Goal: Task Accomplishment & Management: Complete application form

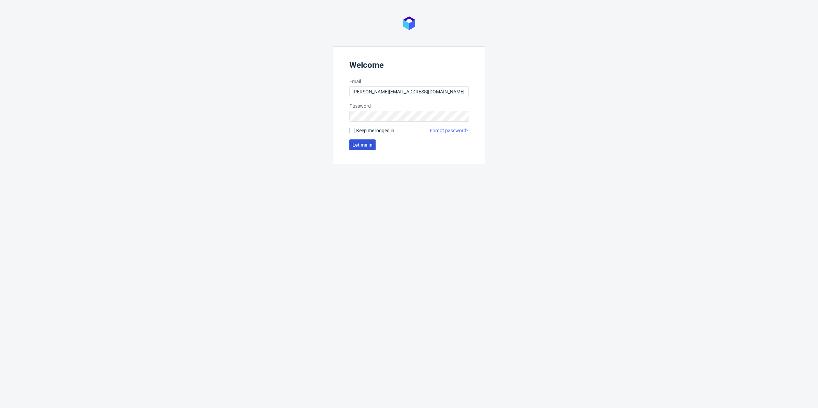
click at [357, 144] on span "Let me in" at bounding box center [363, 145] width 20 height 5
click at [371, 149] on button "Let me in" at bounding box center [363, 144] width 26 height 11
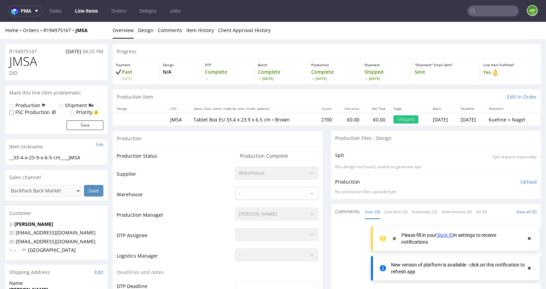
click at [90, 13] on link "Line Items" at bounding box center [86, 10] width 31 height 11
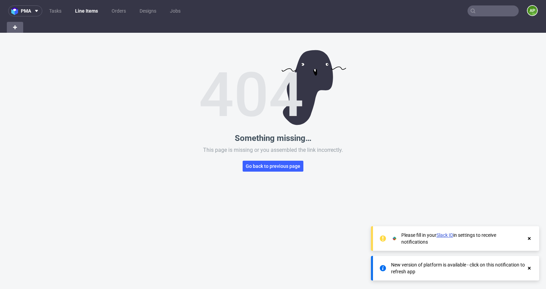
click at [90, 13] on link "Line Items" at bounding box center [86, 10] width 31 height 11
click at [56, 11] on link "Tasks" at bounding box center [55, 10] width 20 height 11
click at [85, 12] on link "Line Items" at bounding box center [86, 10] width 30 height 11
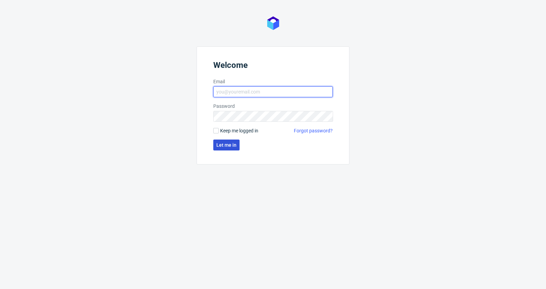
type input "antonina.plotek@packhelp.com"
click at [219, 144] on span "Let me in" at bounding box center [226, 145] width 20 height 5
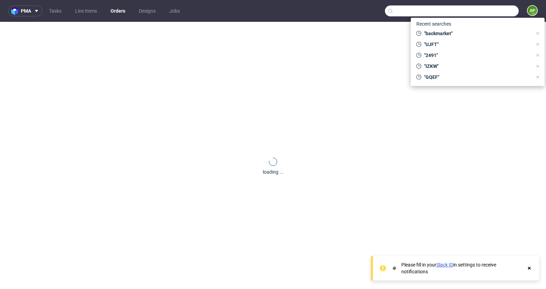
click at [476, 16] on input "text" at bounding box center [452, 10] width 134 height 11
paste input "R770556879"
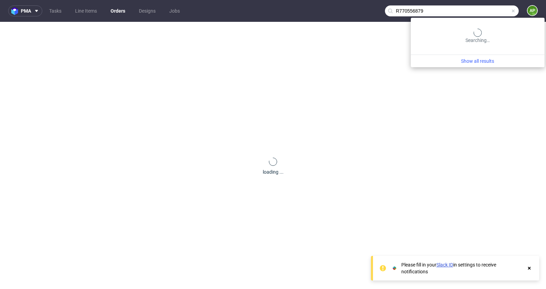
type input "R770556879"
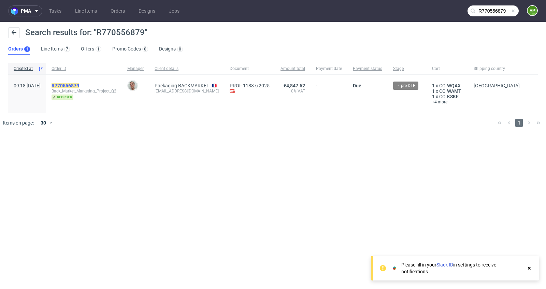
click at [79, 85] on mark "R770556879" at bounding box center [65, 85] width 28 height 5
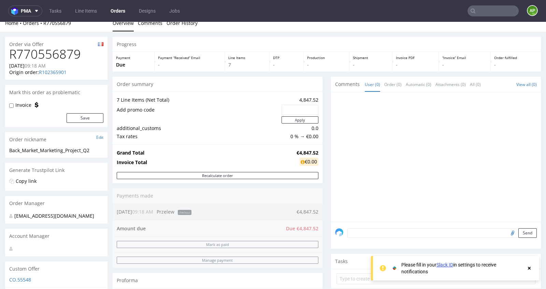
scroll to position [8, 0]
click at [50, 54] on h1 "R770556879" at bounding box center [56, 54] width 94 height 14
copy h1 "R770556879"
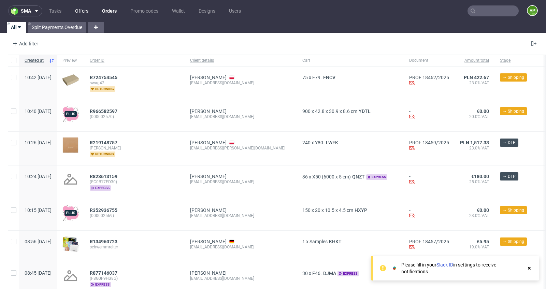
click at [86, 10] on link "Offers" at bounding box center [81, 10] width 21 height 11
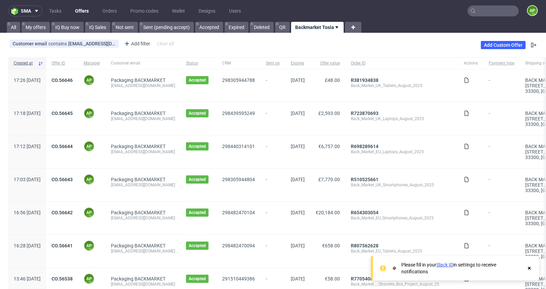
click at [436, 120] on div "Back_Market_UK_Laptops_August_2025" at bounding box center [402, 118] width 102 height 5
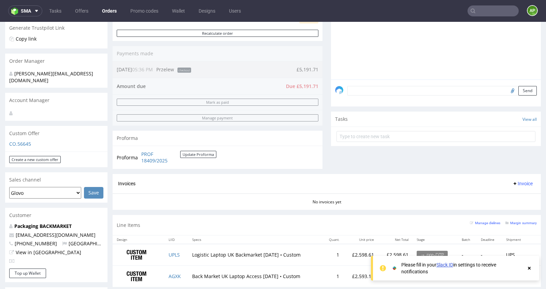
scroll to position [145, 0]
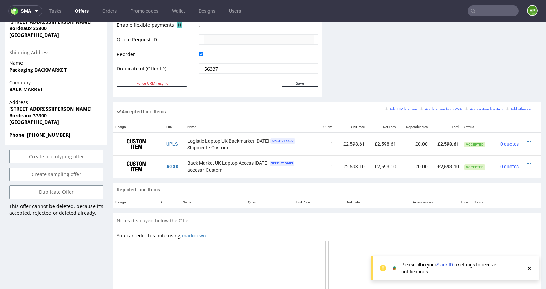
scroll to position [347, 0]
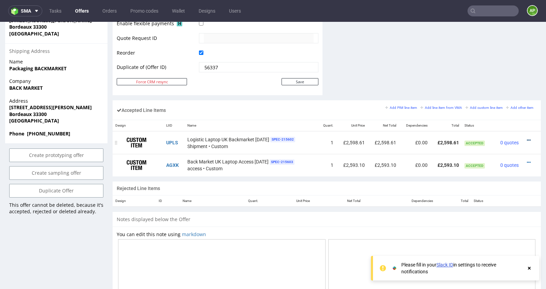
click at [526, 139] on icon at bounding box center [528, 140] width 4 height 5
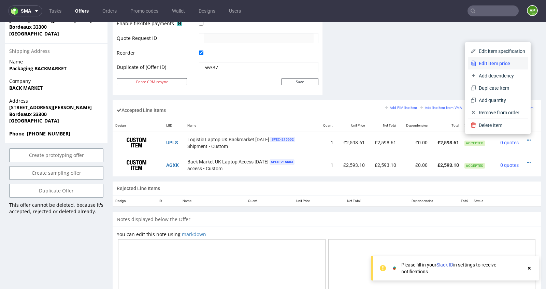
click at [503, 67] on li "Edit item price" at bounding box center [497, 63] width 60 height 12
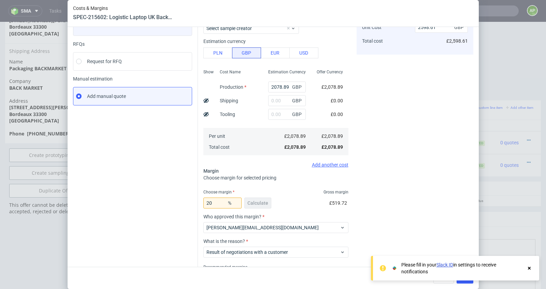
scroll to position [60, 0]
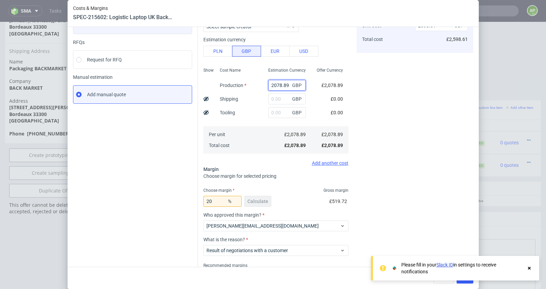
click at [276, 88] on input "2078.89" at bounding box center [287, 85] width 38 height 11
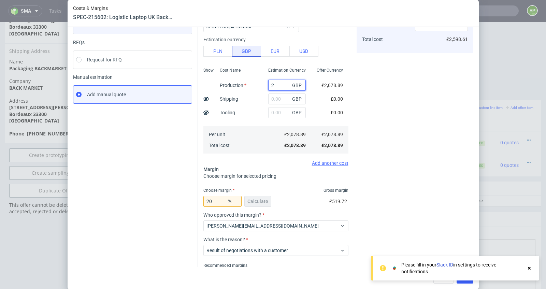
type input "21"
type input "26.25"
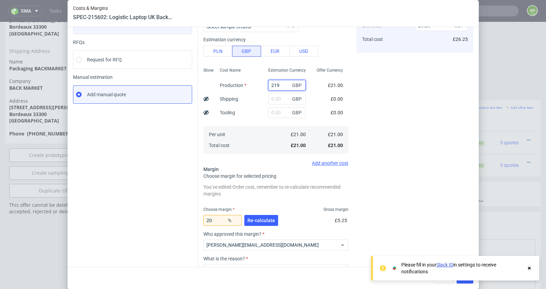
type input "2193"
type input "2741.25"
type input "2193.68"
type input "2742.1"
type input "2193.68"
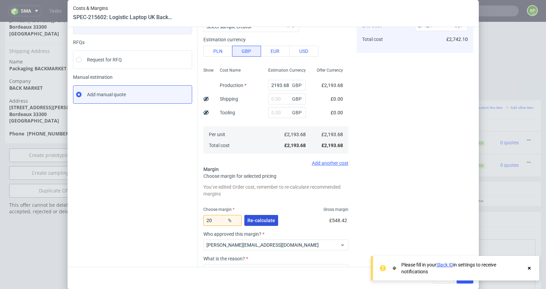
click at [256, 215] on button "Re-calculate" at bounding box center [261, 220] width 34 height 11
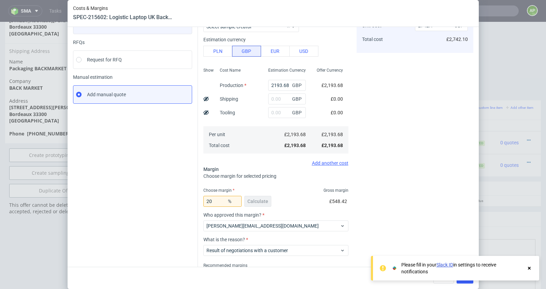
click at [530, 266] on icon at bounding box center [529, 267] width 6 height 5
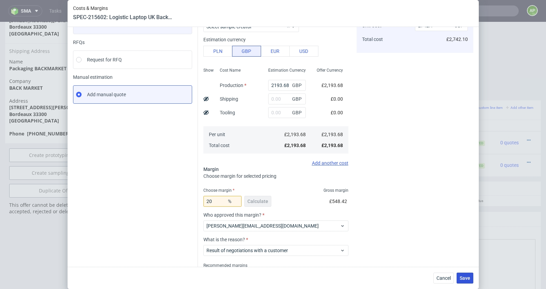
click at [464, 277] on span "Save" at bounding box center [464, 278] width 11 height 5
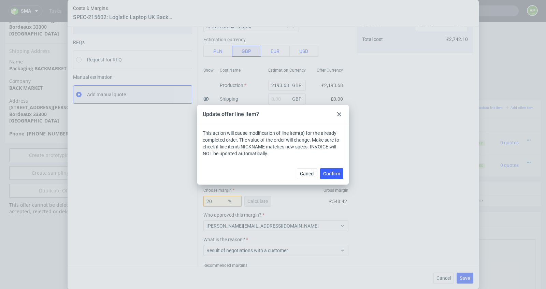
click at [339, 174] on span "Confirm" at bounding box center [331, 173] width 17 height 5
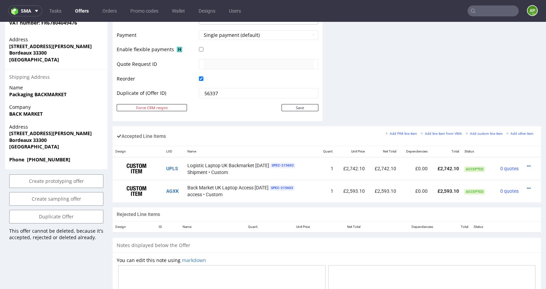
scroll to position [355, 0]
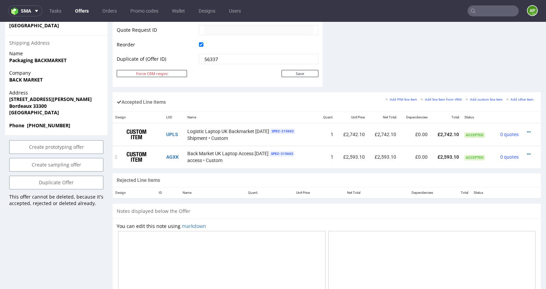
click at [524, 151] on div at bounding box center [529, 154] width 10 height 7
click at [526, 152] on icon at bounding box center [528, 154] width 4 height 5
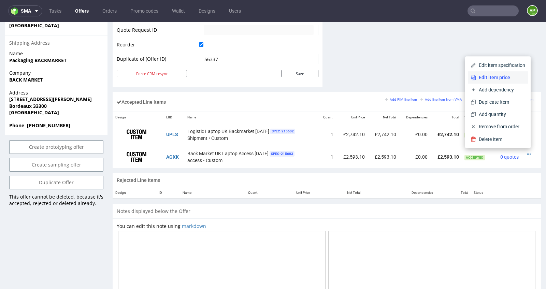
click at [501, 77] on span "Edit item price" at bounding box center [500, 77] width 49 height 7
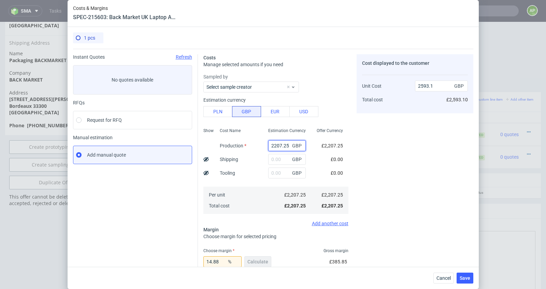
click at [279, 148] on input "2207.25" at bounding box center [287, 145] width 38 height 11
type input "2306"
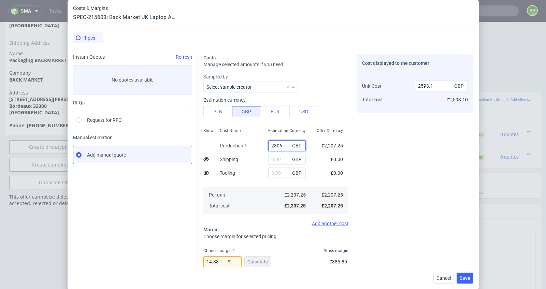
type input "2709.12"
type input "2306.07"
type input "2709.2"
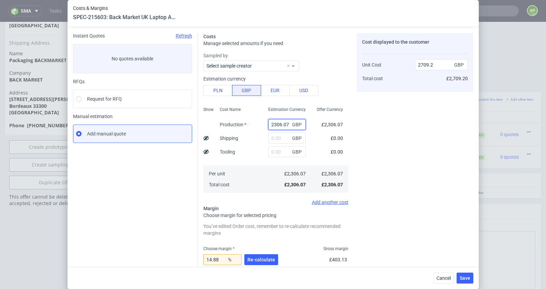
scroll to position [22, 0]
type input "2306.07"
click at [263, 257] on span "Re-calculate" at bounding box center [261, 258] width 28 height 5
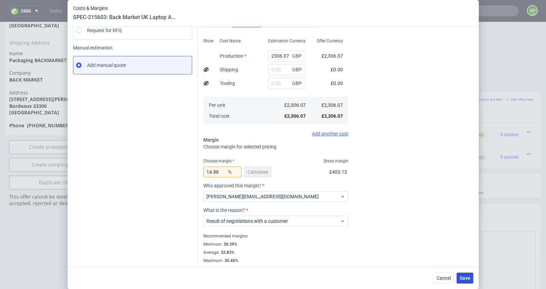
scroll to position [91, 0]
click at [467, 276] on span "Save" at bounding box center [464, 278] width 11 height 5
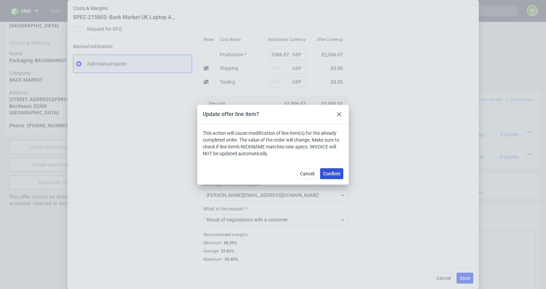
click at [332, 169] on button "Confirm" at bounding box center [331, 173] width 23 height 11
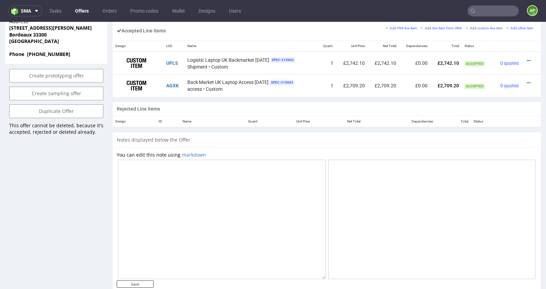
scroll to position [440, 0]
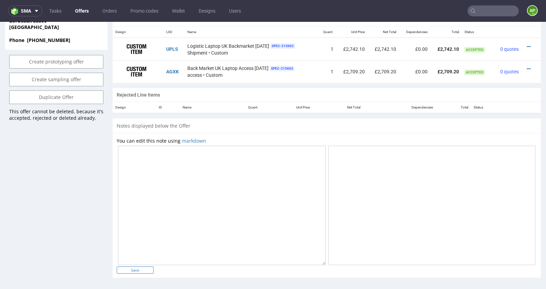
click at [140, 267] on input "Save" at bounding box center [135, 269] width 37 height 7
type input "In progress..."
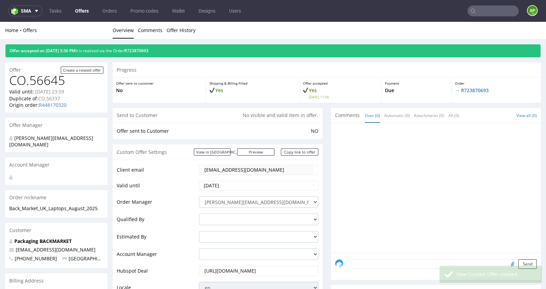
scroll to position [0, 0]
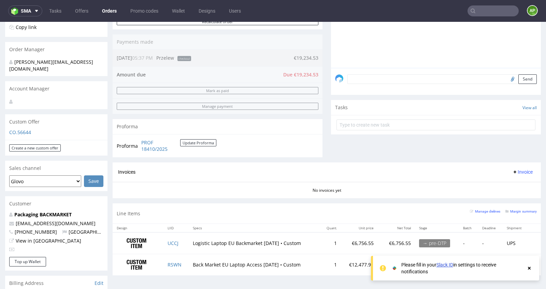
scroll to position [156, 0]
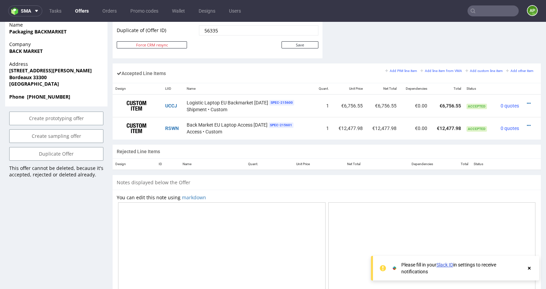
scroll to position [378, 0]
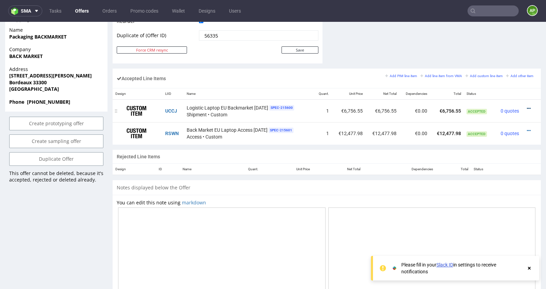
click at [526, 108] on icon at bounding box center [528, 108] width 4 height 5
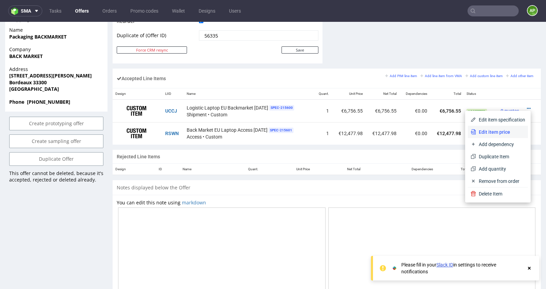
click at [506, 131] on span "Edit item price" at bounding box center [500, 132] width 49 height 7
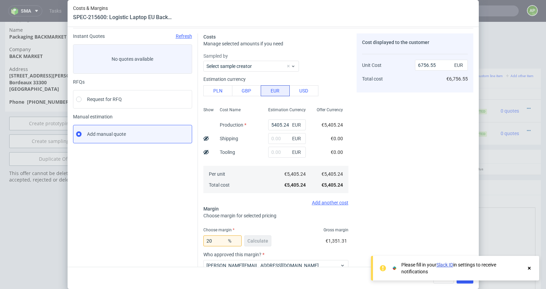
scroll to position [21, 0]
drag, startPoint x: 275, startPoint y: 122, endPoint x: 300, endPoint y: 122, distance: 25.6
click at [300, 122] on div "5405.24 EUR" at bounding box center [287, 124] width 38 height 11
click at [279, 121] on input "5405.24" at bounding box center [287, 124] width 38 height 11
click at [286, 123] on input "5405.24" at bounding box center [287, 124] width 38 height 11
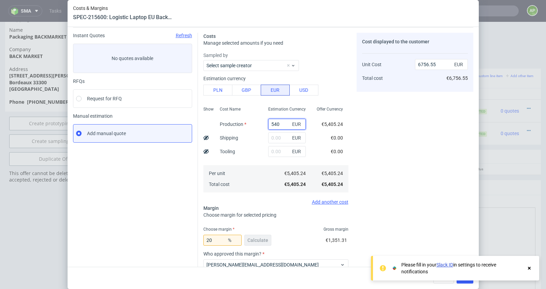
type input "54"
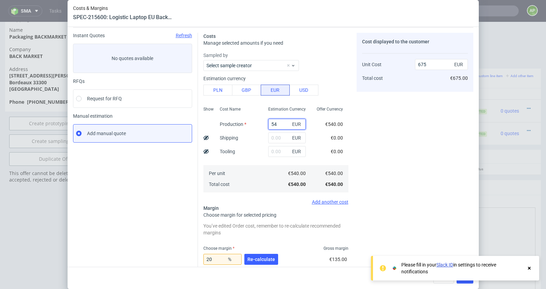
type input "67.5"
type input "5476"
type input "6845"
type input "5476.8"
type input "6846"
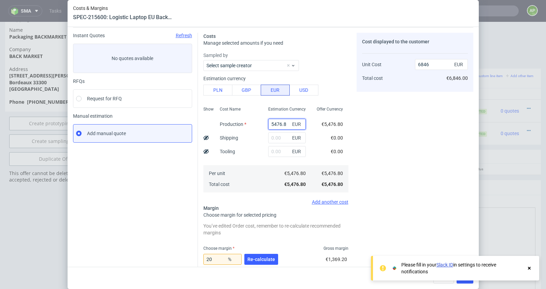
type input "5476.84"
type input "6846.05"
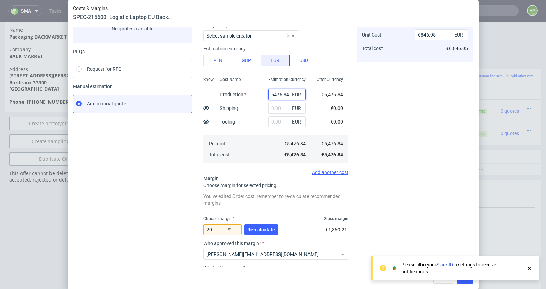
scroll to position [68, 0]
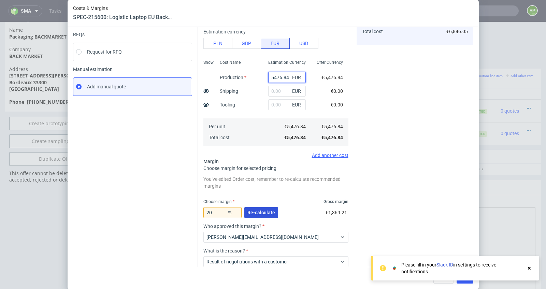
type input "5476.84"
click at [268, 214] on span "Re-calculate" at bounding box center [261, 212] width 28 height 5
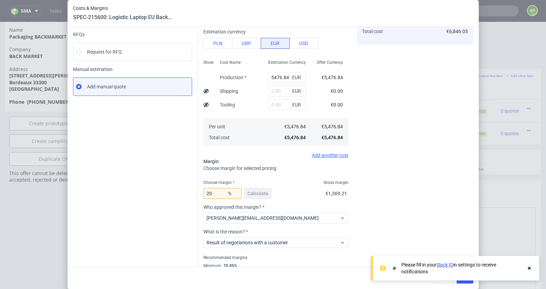
click at [529, 265] on div at bounding box center [529, 268] width 6 height 14
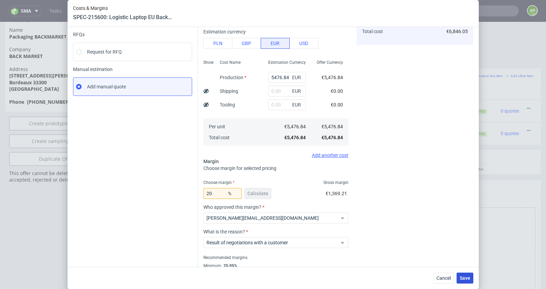
click at [462, 279] on span "Save" at bounding box center [464, 278] width 11 height 5
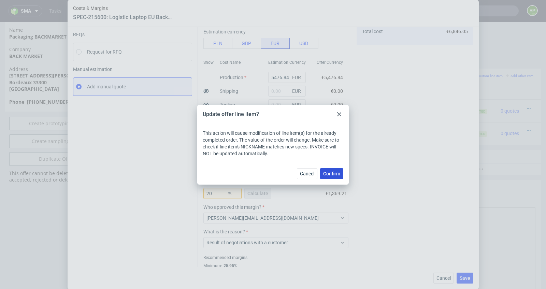
click at [331, 178] on button "Confirm" at bounding box center [331, 173] width 23 height 11
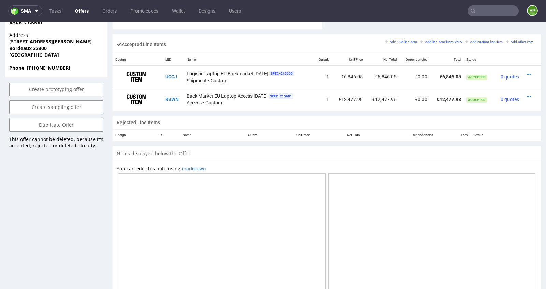
scroll to position [414, 0]
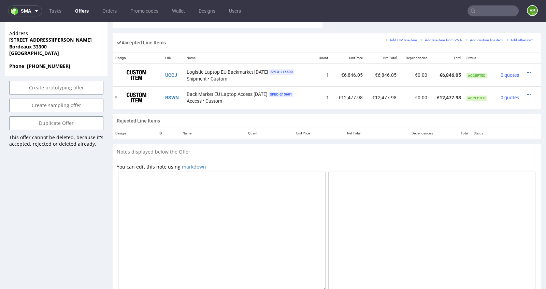
click at [524, 95] on div at bounding box center [529, 94] width 10 height 7
click at [524, 94] on div at bounding box center [529, 94] width 10 height 7
click at [526, 93] on icon at bounding box center [528, 94] width 4 height 5
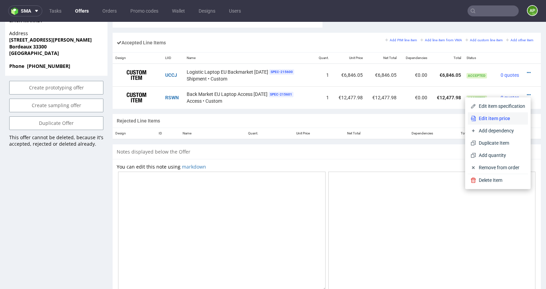
click at [501, 120] on span "Edit item price" at bounding box center [500, 118] width 49 height 7
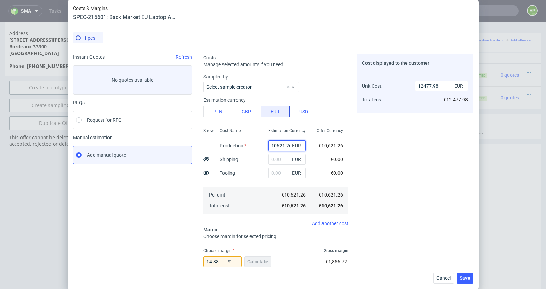
scroll to position [0, 0]
drag, startPoint x: 279, startPoint y: 146, endPoint x: 330, endPoint y: 146, distance: 50.5
click at [330, 146] on div "Show Cost Name Production Shipping Tooling Per unit Total cost Estimation Curre…" at bounding box center [275, 170] width 145 height 90
type input "101"
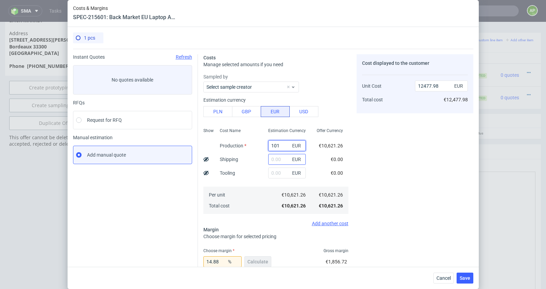
type input "118.66"
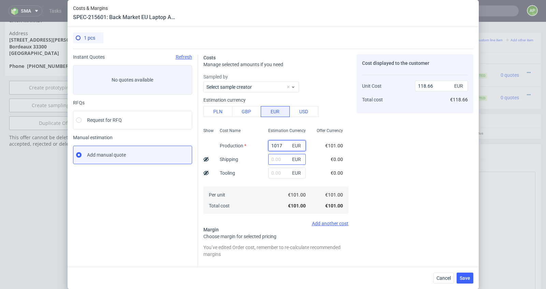
type input "10173"
type input "11951.36"
type input "10173.54"
type input "11952"
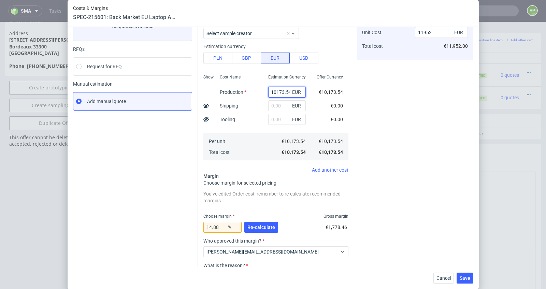
scroll to position [54, 0]
drag, startPoint x: 276, startPoint y: 89, endPoint x: 331, endPoint y: 89, distance: 55.6
click at [331, 89] on div "Show Cost Name Production Shipping Tooling Per unit Total cost Estimation Curre…" at bounding box center [275, 116] width 145 height 90
type input "107"
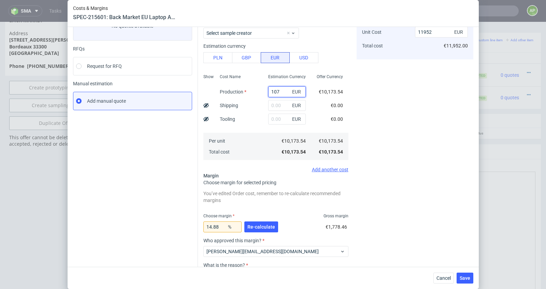
type input "125.7"
type input "10732"
type input "12608.08"
type input "10732.2"
type input "12608.32"
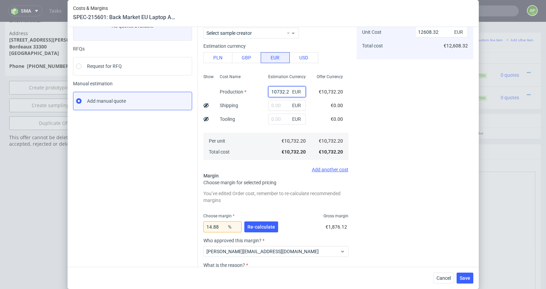
type input "10732.29"
type input "12608.42"
type input "10732.29"
click at [263, 226] on span "Re-calculate" at bounding box center [261, 226] width 28 height 5
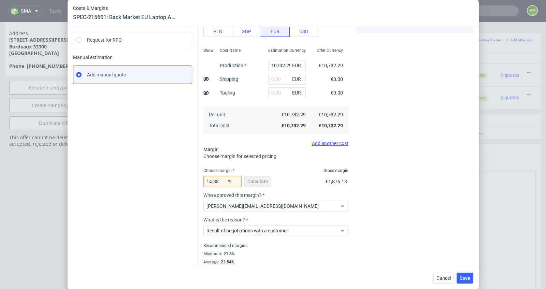
scroll to position [91, 0]
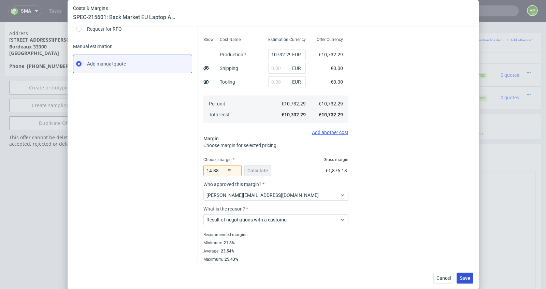
click at [469, 279] on span "Save" at bounding box center [464, 278] width 11 height 5
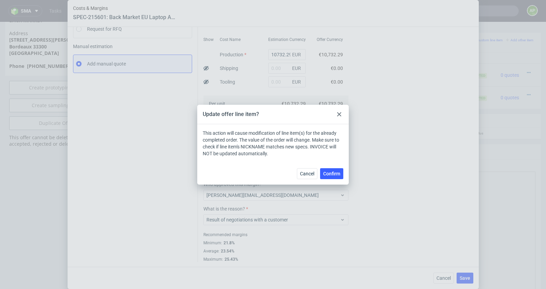
click at [339, 172] on span "Confirm" at bounding box center [331, 173] width 17 height 5
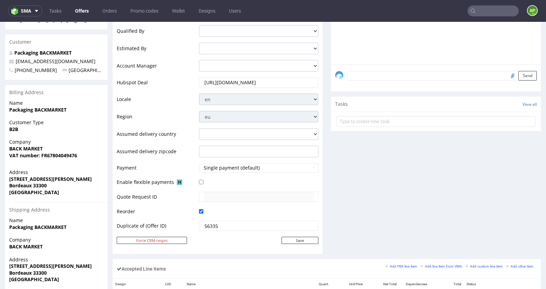
scroll to position [440, 0]
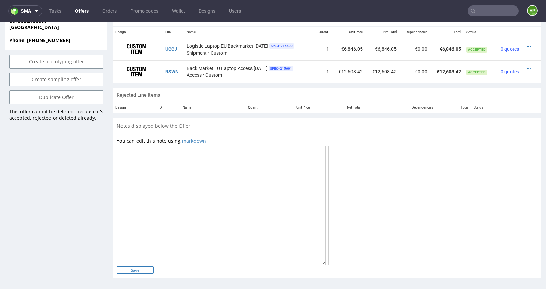
click at [136, 266] on input "Save" at bounding box center [135, 269] width 37 height 7
type input "In progress..."
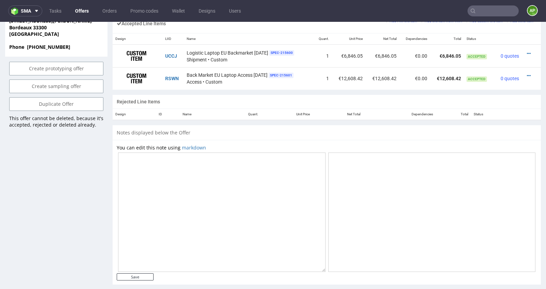
scroll to position [430, 0]
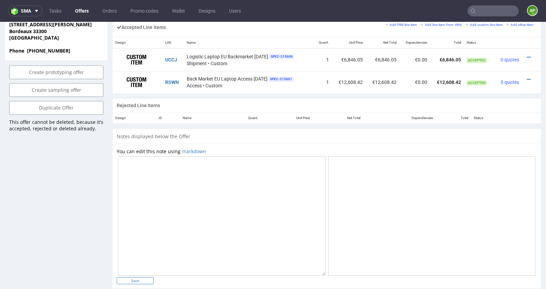
click at [138, 280] on input "Save" at bounding box center [135, 280] width 37 height 7
type input "In progress..."
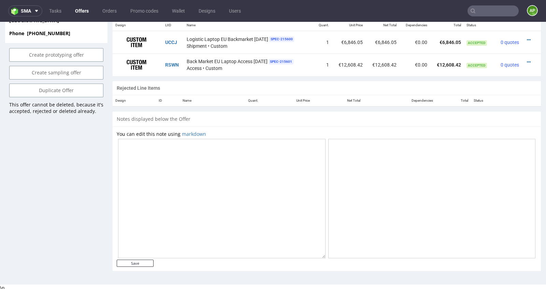
scroll to position [444, 0]
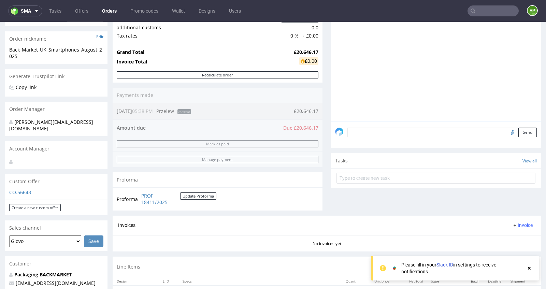
scroll to position [109, 0]
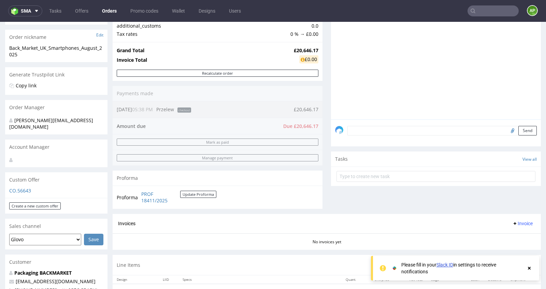
click at [29, 234] on select "Glovo Foodora Ankorstore Restaurant Week Singulart Masterlife Farfetch Rebel Ta…" at bounding box center [45, 240] width 72 height 12
select select "128"
click at [9, 234] on select "Glovo Foodora Ankorstore Restaurant Week Singulart Masterlife Farfetch Rebel Ta…" at bounding box center [45, 240] width 72 height 12
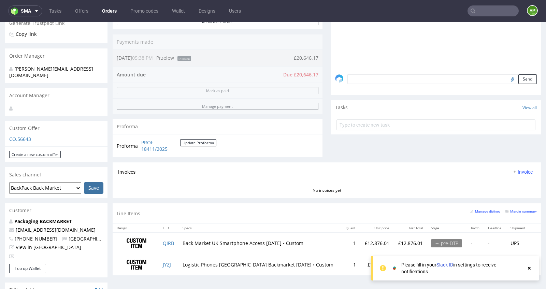
scroll to position [161, 0]
click at [97, 182] on input "Save" at bounding box center [93, 188] width 19 height 12
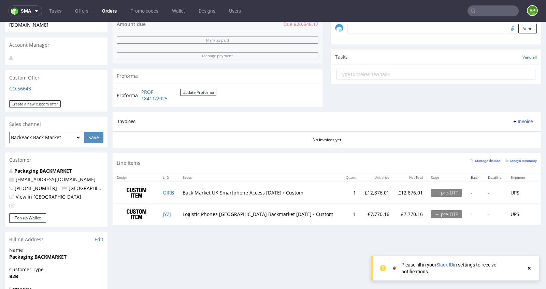
scroll to position [262, 0]
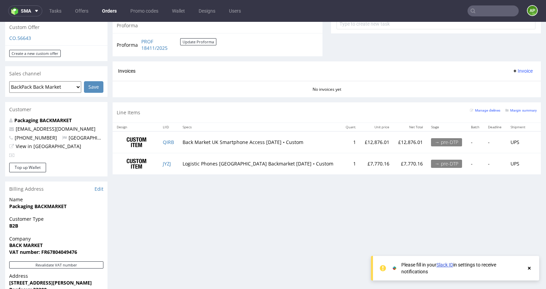
click at [63, 81] on select "Glovo Foodora Ankorstore Restaurant Week Singulart Masterlife Farfetch Rebel Ta…" at bounding box center [45, 87] width 72 height 12
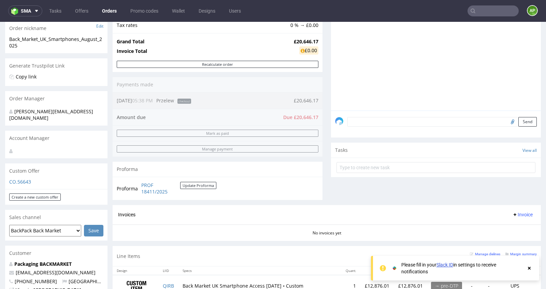
scroll to position [119, 0]
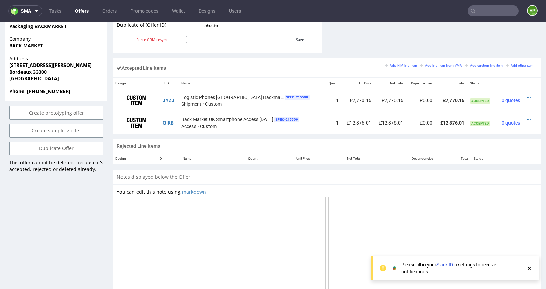
scroll to position [389, 0]
click at [526, 96] on icon at bounding box center [528, 98] width 4 height 5
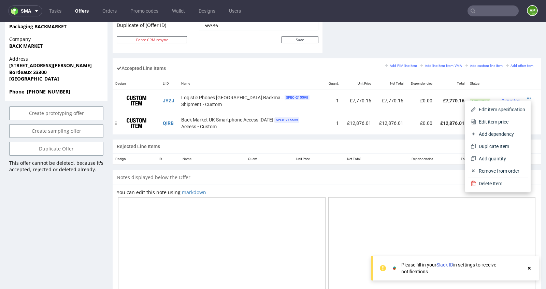
click at [499, 124] on span "Edit item price" at bounding box center [500, 121] width 49 height 7
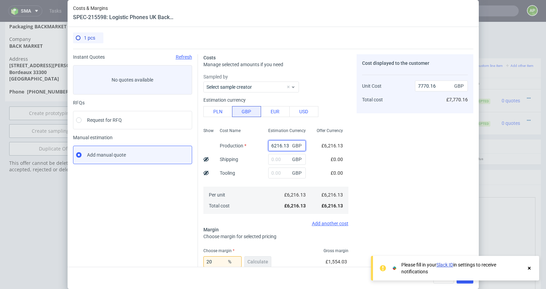
click at [282, 149] on input "6216.13" at bounding box center [287, 145] width 38 height 11
drag, startPoint x: 273, startPoint y: 146, endPoint x: 316, endPoint y: 146, distance: 42.6
click at [316, 146] on div "Show Cost Name Production Shipping Tooling Per unit Total cost Estimation Curre…" at bounding box center [275, 170] width 145 height 90
type input "6"
type input "7.5"
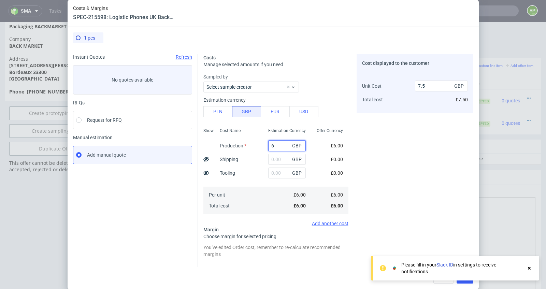
type input "66"
type input "82.5"
type input "661"
type input "826.25"
type input "6616"
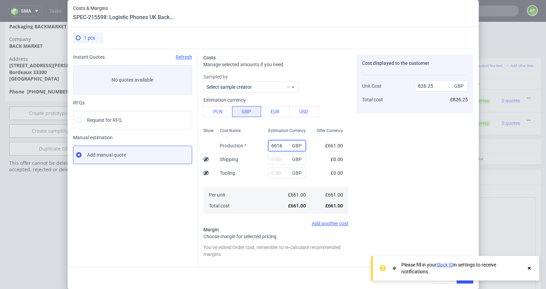
type input "8270"
type input "6616.98"
type input "8271.22"
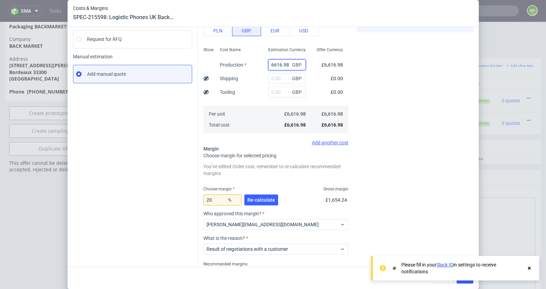
scroll to position [82, 0]
type input "6616.98"
click at [260, 198] on span "Re-calculate" at bounding box center [261, 198] width 28 height 5
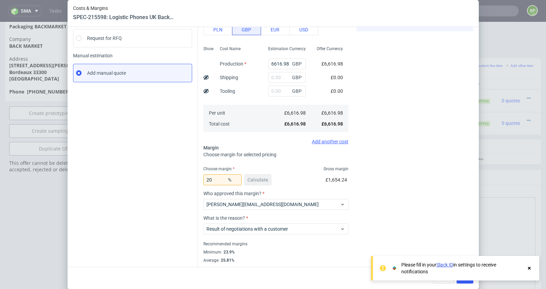
click at [528, 267] on use at bounding box center [528, 268] width 3 height 3
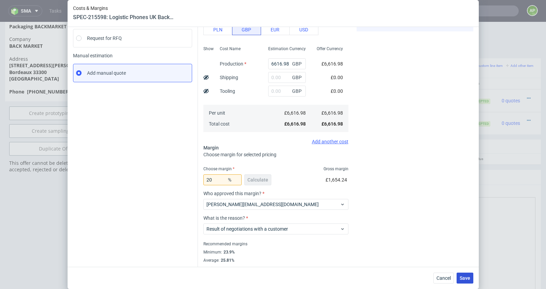
click at [467, 280] on span "Save" at bounding box center [464, 278] width 11 height 5
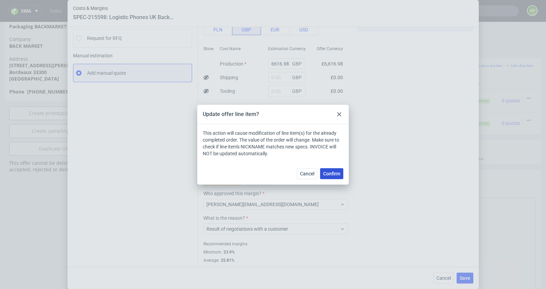
click at [339, 174] on span "Confirm" at bounding box center [331, 173] width 17 height 5
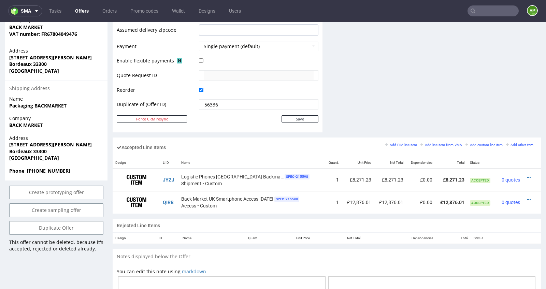
scroll to position [319, 0]
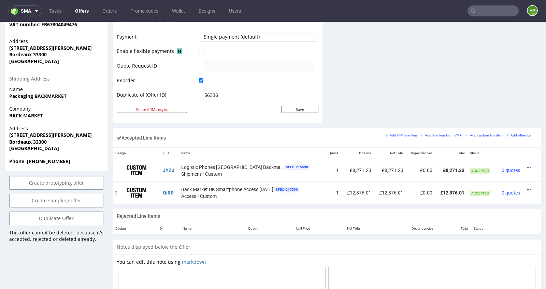
click at [526, 188] on icon at bounding box center [528, 190] width 4 height 5
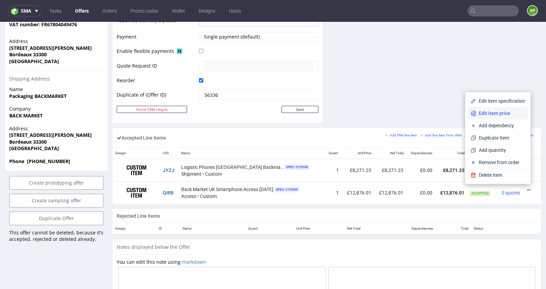
click at [502, 115] on span "Edit item price" at bounding box center [500, 113] width 49 height 7
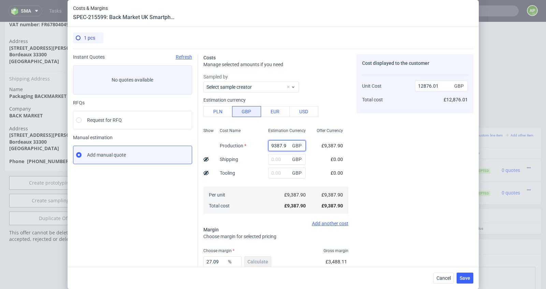
drag, startPoint x: 273, startPoint y: 145, endPoint x: 299, endPoint y: 145, distance: 26.3
click at [299, 145] on div "9387.9 GBP" at bounding box center [287, 145] width 38 height 11
type input "998"
type input "1368.81"
type input "9981"
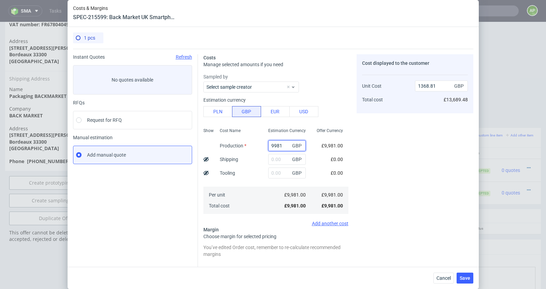
type input "13689.48"
type input "9981.6"
type input "13690.3"
type input "9981.61"
type input "13690.32"
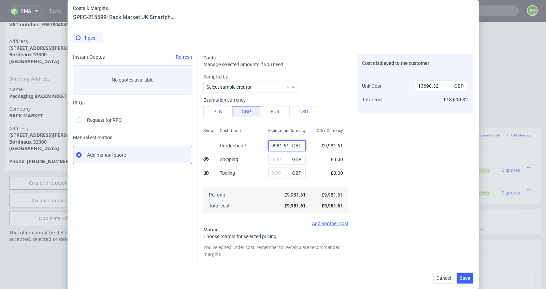
scroll to position [61, 0]
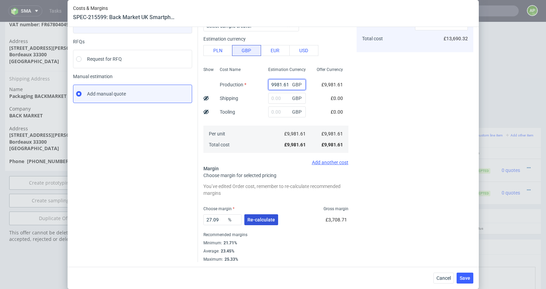
type input "9981.61"
click at [263, 218] on span "Re-calculate" at bounding box center [261, 219] width 28 height 5
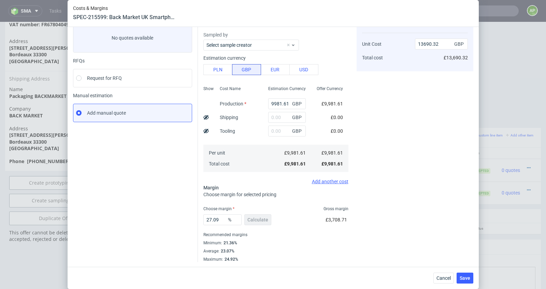
scroll to position [42, 0]
click at [463, 278] on span "Save" at bounding box center [464, 278] width 11 height 5
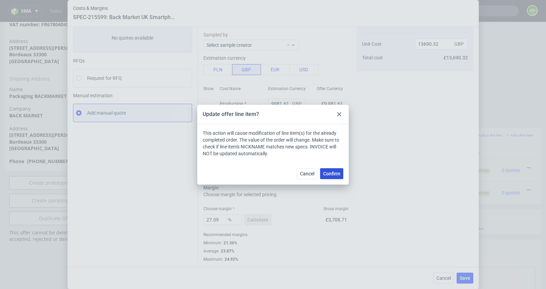
click at [333, 175] on span "Confirm" at bounding box center [331, 173] width 17 height 5
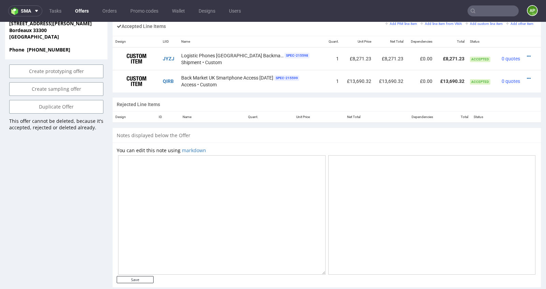
scroll to position [440, 0]
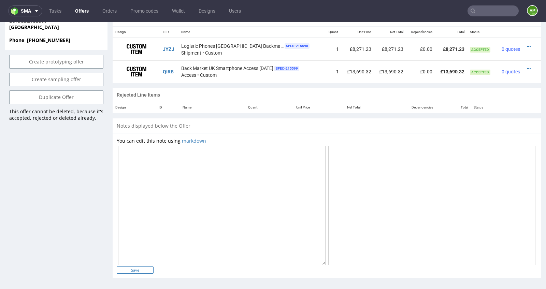
click at [130, 268] on input "Save" at bounding box center [135, 269] width 37 height 7
type input "In progress..."
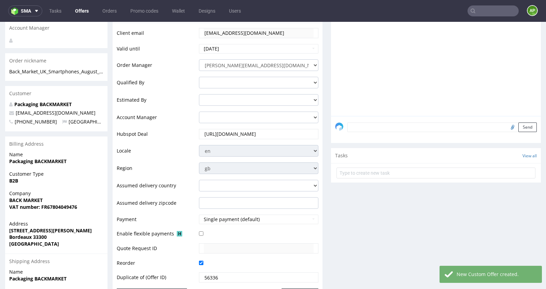
scroll to position [157, 0]
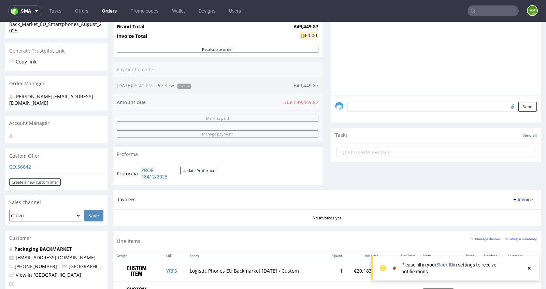
scroll to position [138, 0]
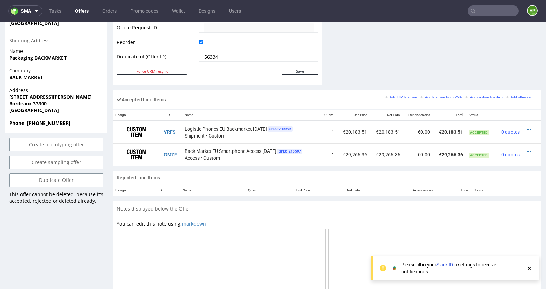
scroll to position [356, 0]
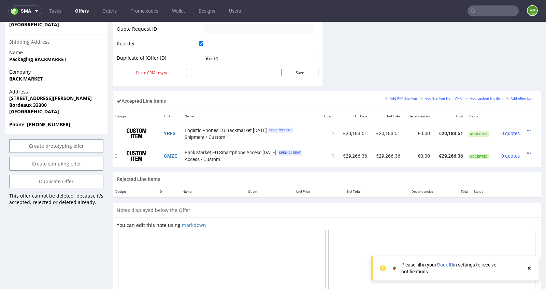
click at [526, 153] on icon at bounding box center [528, 153] width 4 height 5
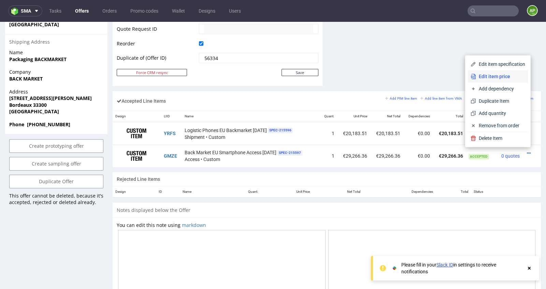
click at [511, 74] on span "Edit item price" at bounding box center [500, 76] width 49 height 7
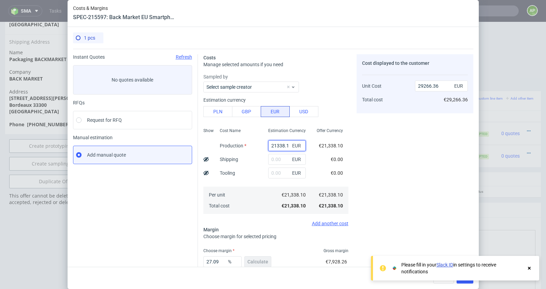
click at [280, 144] on input "21338.1" at bounding box center [287, 145] width 38 height 11
paste input "€21,439.24"
type input "€21,439.24"
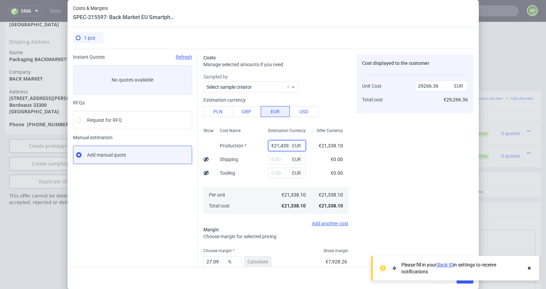
scroll to position [0, 4]
type input "0"
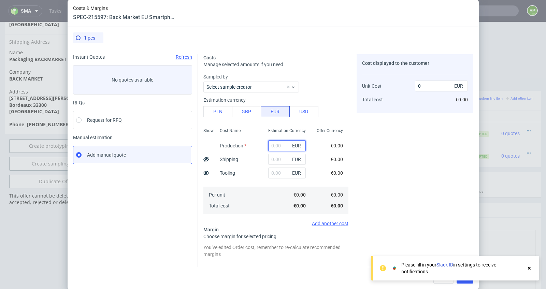
scroll to position [0, 0]
click at [277, 146] on input "text" at bounding box center [287, 145] width 38 height 11
paste input "€21,439.24"
drag, startPoint x: 275, startPoint y: 146, endPoint x: 275, endPoint y: 155, distance: 8.9
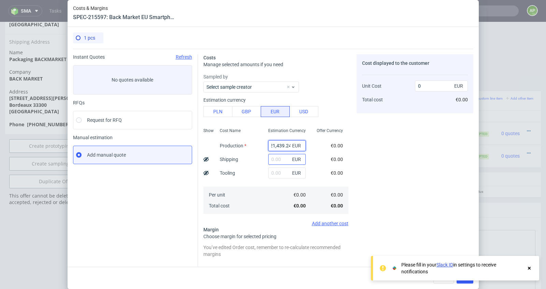
click at [275, 147] on input "€21,439.24" at bounding box center [287, 145] width 38 height 11
type input "21439.24"
type input "29405.07"
type input "21439.24"
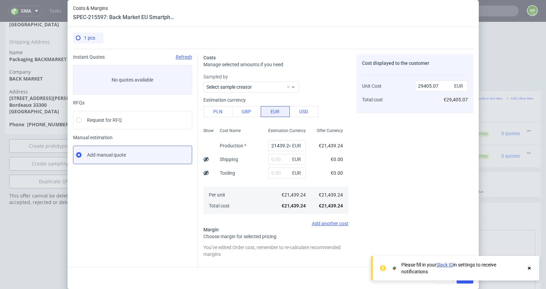
click at [532, 268] on div "Please fill in your Slack ID in settings to receive notifications" at bounding box center [455, 268] width 168 height 25
click at [530, 268] on icon at bounding box center [529, 267] width 6 height 5
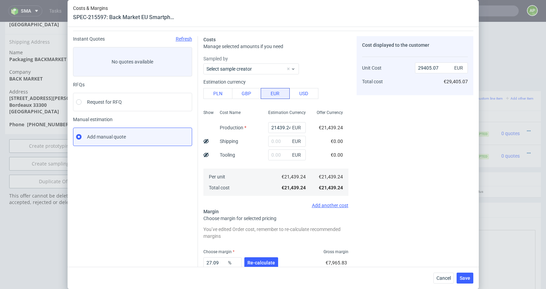
scroll to position [20, 0]
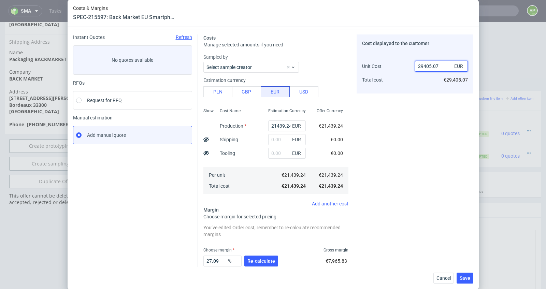
click at [443, 69] on input "29405.07" at bounding box center [441, 66] width 53 height 11
click at [279, 125] on input "21439.24" at bounding box center [287, 125] width 38 height 11
click at [284, 137] on input "text" at bounding box center [287, 139] width 38 height 11
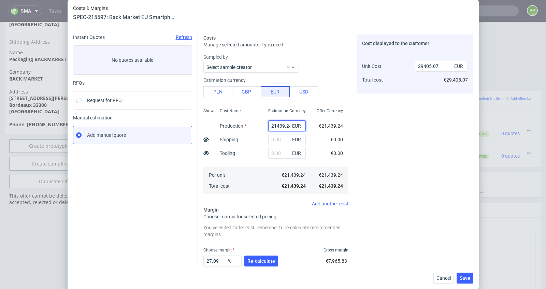
click at [284, 123] on input "21439.24" at bounding box center [287, 125] width 38 height 11
click at [289, 124] on input "21439.24" at bounding box center [287, 125] width 38 height 11
click at [266, 260] on span "Re-calculate" at bounding box center [261, 260] width 28 height 5
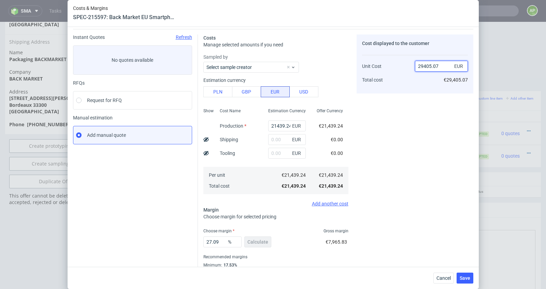
click at [440, 64] on input "29405.07" at bounding box center [441, 66] width 53 height 11
type input "294058"
type input "92.70917982166785"
type input "29405"
type input "27.089814657371193"
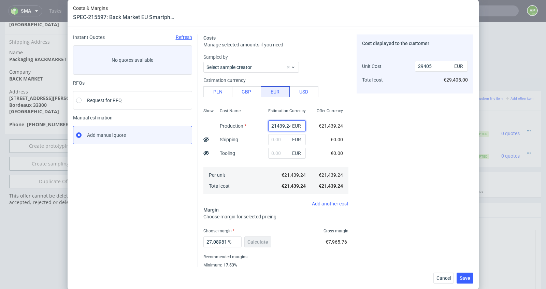
type input "29405"
type input "€21439.24"
type input "0"
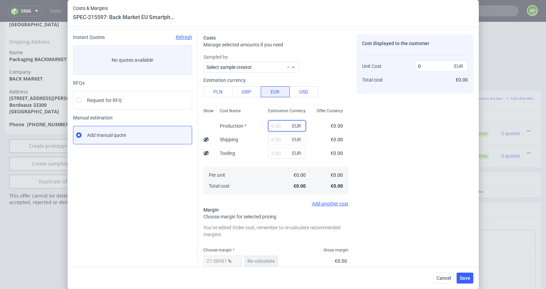
paste input "€21,439.24"
click at [276, 125] on input "€21,439.24" at bounding box center [287, 125] width 38 height 11
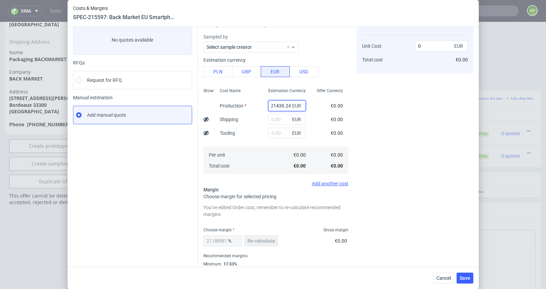
scroll to position [45, 0]
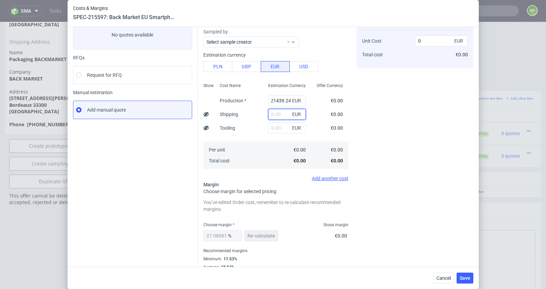
click at [278, 118] on input "text" at bounding box center [287, 114] width 38 height 11
click at [285, 101] on input "€21439.24" at bounding box center [287, 100] width 38 height 11
drag, startPoint x: 273, startPoint y: 100, endPoint x: 265, endPoint y: 100, distance: 8.2
click at [265, 100] on div "€21439.24 EUR" at bounding box center [287, 101] width 48 height 14
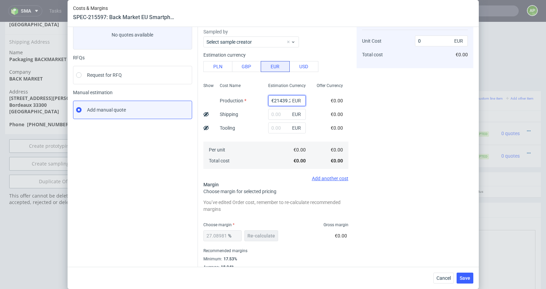
type input "21439.24"
type input "29405"
type input "21439.24"
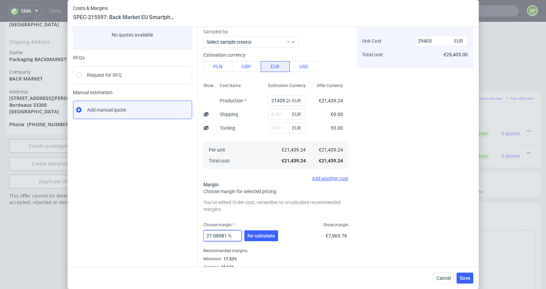
click at [225, 236] on input "27.089814657371193" at bounding box center [222, 235] width 38 height 11
type input "27.084657371193"
type input "29402.92"
drag, startPoint x: 218, startPoint y: 235, endPoint x: 264, endPoint y: 235, distance: 46.4
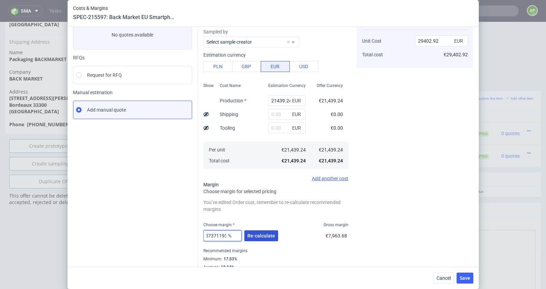
click at [264, 235] on div "27.084657371193 % Re-calculate" at bounding box center [241, 236] width 76 height 19
type input "27.08"
type input "29401.04"
click at [267, 231] on button "Re-calculate" at bounding box center [261, 235] width 34 height 11
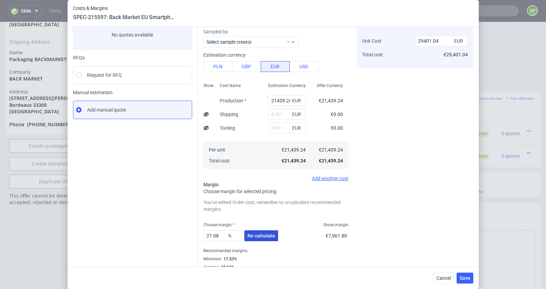
scroll to position [42, 0]
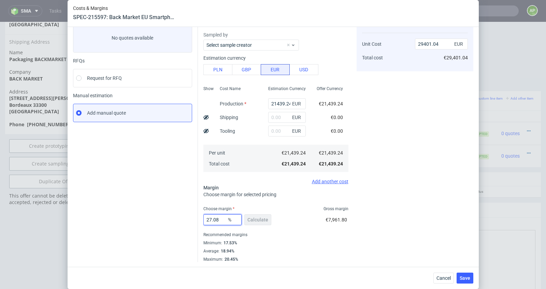
click at [219, 219] on input "27.08" at bounding box center [222, 219] width 38 height 11
type input "27.09"
type input "29405.07"
type input "27.09"
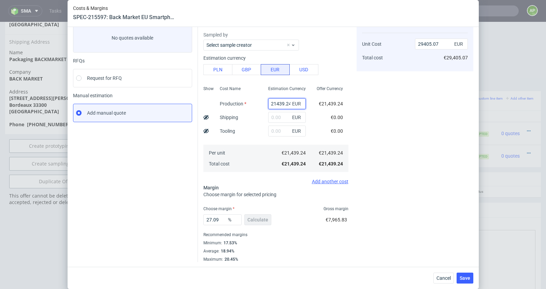
drag, startPoint x: 280, startPoint y: 105, endPoint x: 300, endPoint y: 104, distance: 20.1
click at [300, 104] on div "21439.24 EUR" at bounding box center [287, 103] width 38 height 11
click at [288, 103] on input "21439.24" at bounding box center [287, 103] width 38 height 11
type input "21439.2"
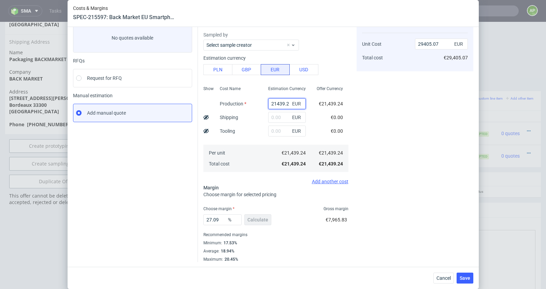
type input "29405.02"
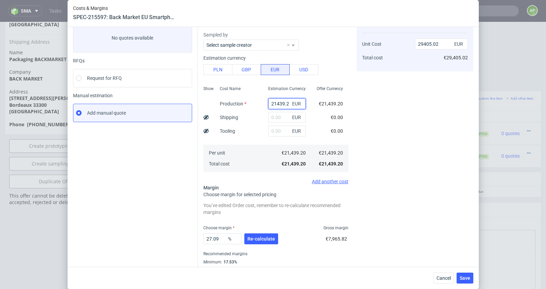
type input "21439.25"
type input "29405.09"
type input "21439.2"
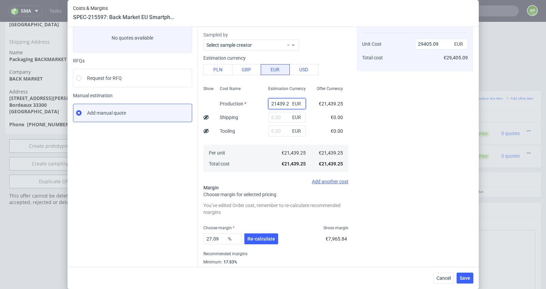
type input "29405.02"
type input "21439.245"
type input "29405.08"
type input "21439.245"
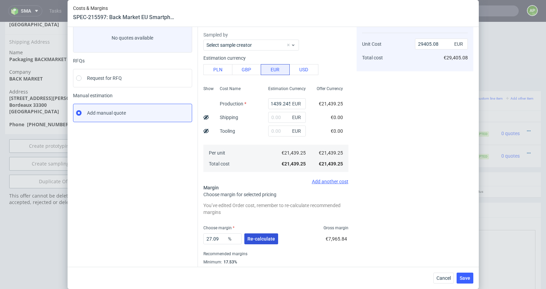
click at [261, 240] on span "Re-calculate" at bounding box center [261, 238] width 28 height 5
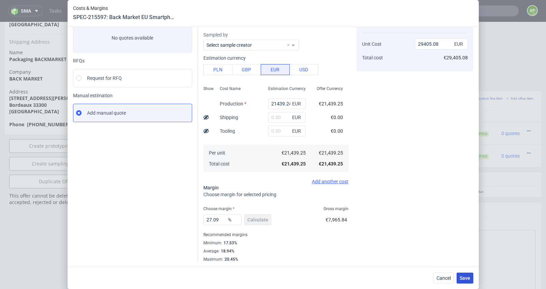
click at [465, 276] on span "Save" at bounding box center [464, 278] width 11 height 5
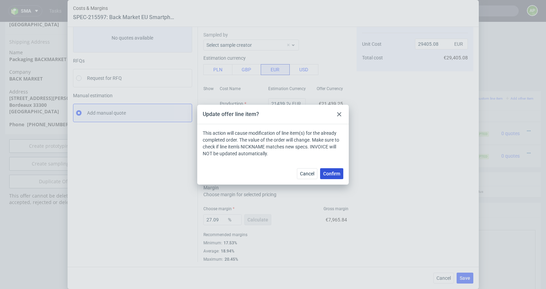
click at [330, 171] on span "Confirm" at bounding box center [331, 173] width 17 height 5
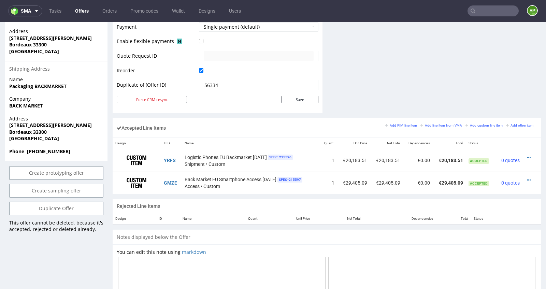
scroll to position [335, 0]
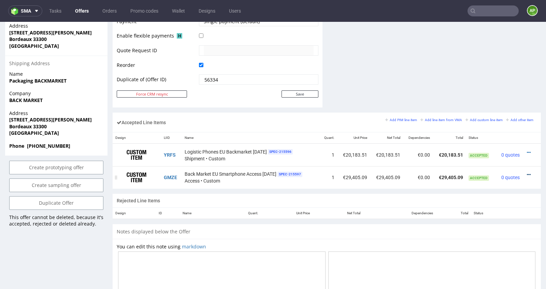
click at [526, 172] on icon at bounding box center [528, 174] width 4 height 5
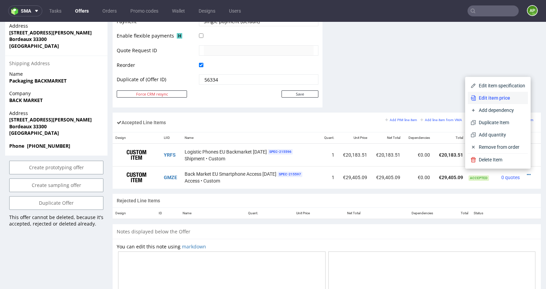
click at [505, 95] on span "Edit item price" at bounding box center [500, 97] width 49 height 7
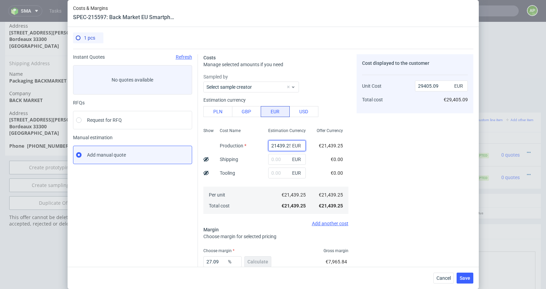
scroll to position [0, 0]
drag, startPoint x: 285, startPoint y: 146, endPoint x: 307, endPoint y: 146, distance: 22.2
click at [307, 146] on div "21439.25 EUR" at bounding box center [287, 146] width 48 height 14
click at [288, 146] on input "21439.25" at bounding box center [287, 145] width 38 height 11
type input "21439.2"
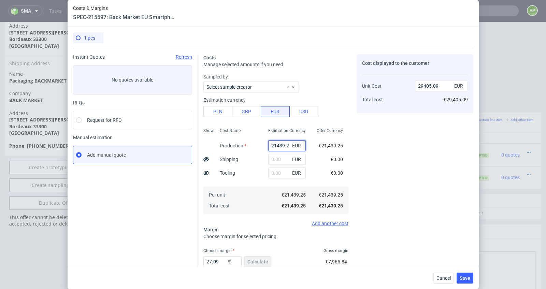
scroll to position [0, 0]
type input "29405.02"
type input "21439.24"
type input "29405.07"
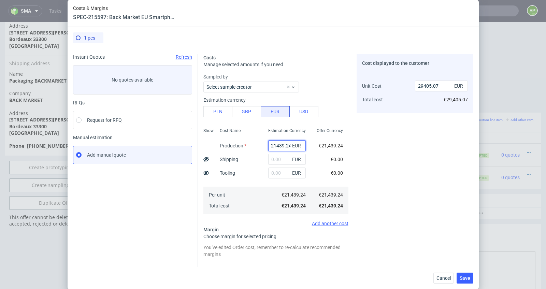
type input "21439.24"
click at [370, 155] on div "Cost displayed to the customer Unit Cost Total cost 29405.07 EUR €29,405.07" at bounding box center [414, 188] width 117 height 269
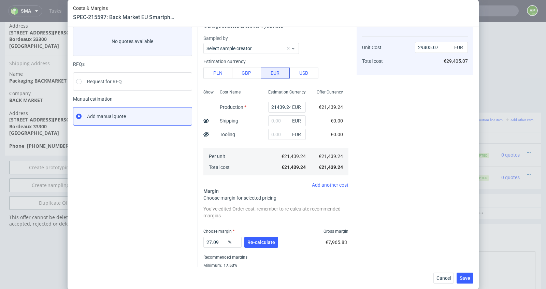
scroll to position [43, 0]
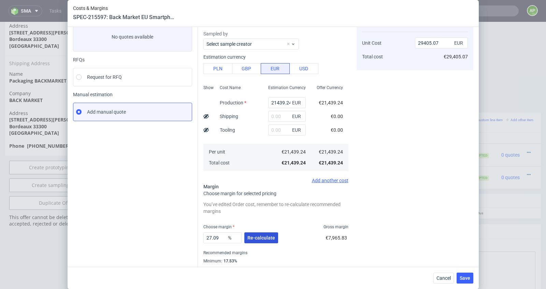
click at [254, 240] on span "Re-calculate" at bounding box center [261, 237] width 28 height 5
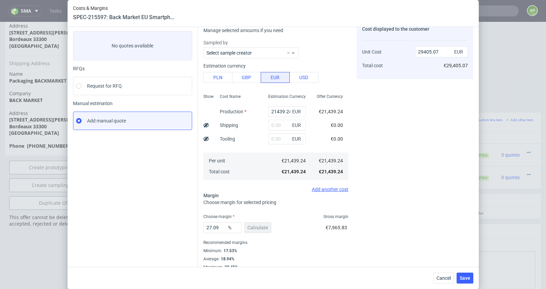
scroll to position [42, 0]
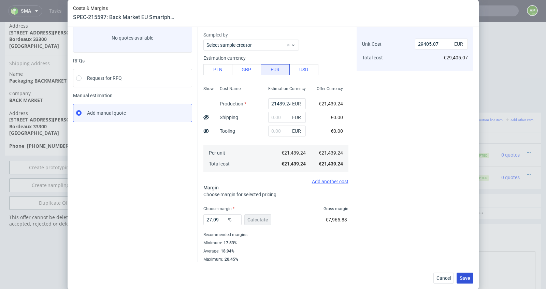
click at [469, 277] on span "Save" at bounding box center [464, 278] width 11 height 5
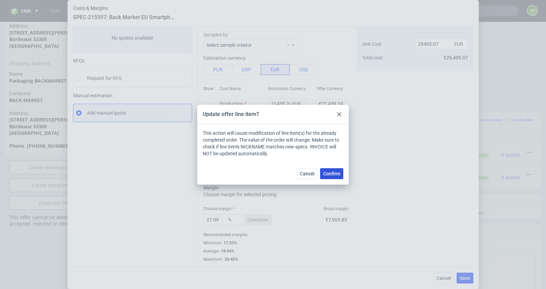
click at [338, 172] on span "Confirm" at bounding box center [331, 173] width 17 height 5
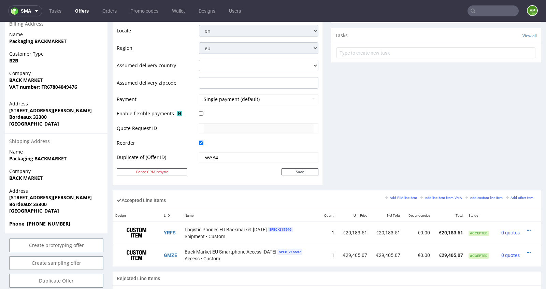
scroll to position [258, 0]
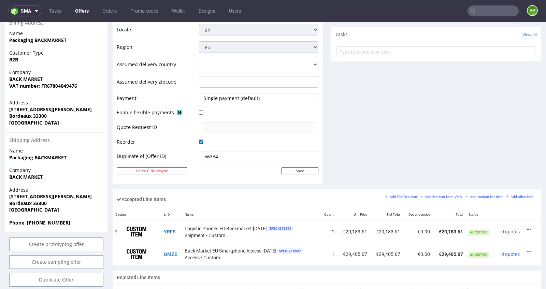
click at [526, 228] on icon at bounding box center [528, 229] width 4 height 5
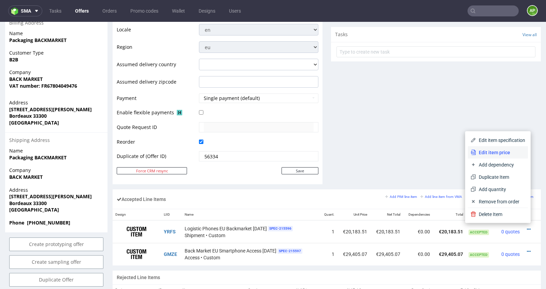
click at [491, 151] on span "Edit item price" at bounding box center [500, 152] width 49 height 7
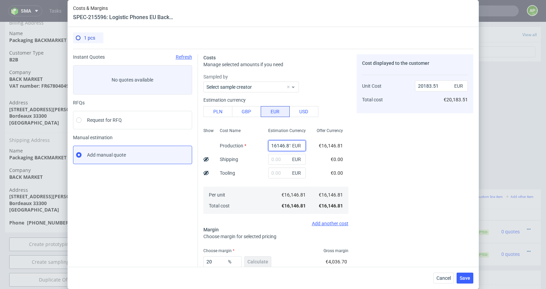
scroll to position [0, 0]
drag, startPoint x: 278, startPoint y: 145, endPoint x: 307, endPoint y: 145, distance: 29.3
click at [307, 145] on div "16146.81 EUR" at bounding box center [287, 146] width 48 height 14
type input "16"
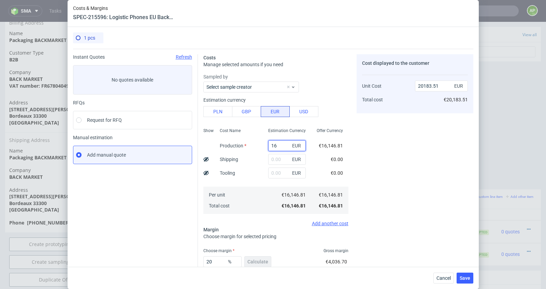
type input "20"
type input "16248"
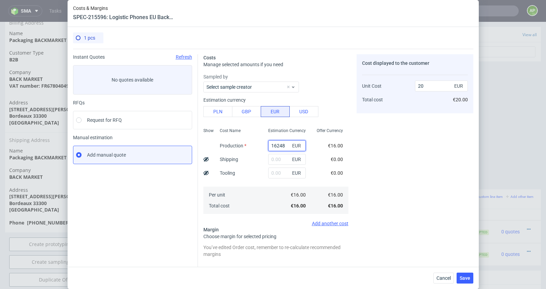
type input "20310"
type input "16249"
type input "20311.25"
type input "16249.14"
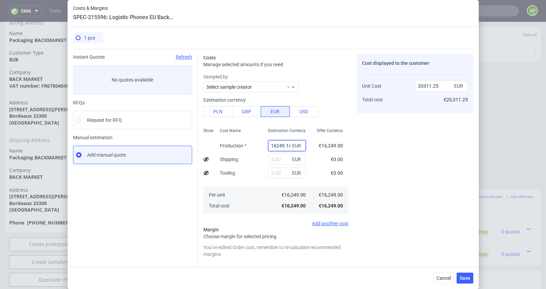
type input "20311.43"
type input "16249.14"
click at [369, 231] on div "Cost displayed to the customer Unit Cost Total cost 20311.43 EUR €20,311.43" at bounding box center [414, 188] width 117 height 269
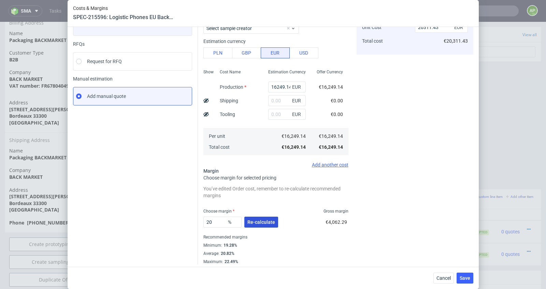
click at [269, 220] on span "Re-calculate" at bounding box center [261, 222] width 28 height 5
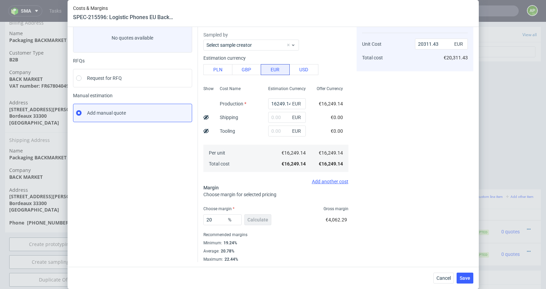
scroll to position [42, 0]
click at [466, 279] on span "Save" at bounding box center [464, 278] width 11 height 5
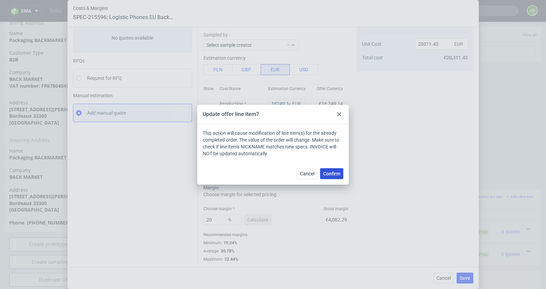
click at [332, 172] on span "Confirm" at bounding box center [331, 173] width 17 height 5
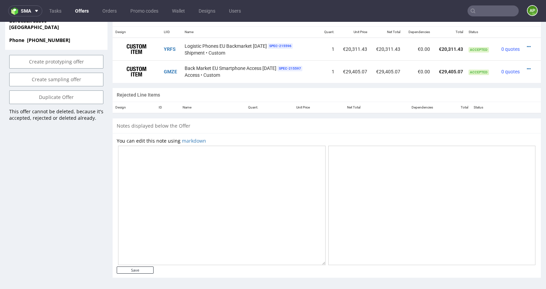
scroll to position [426, 0]
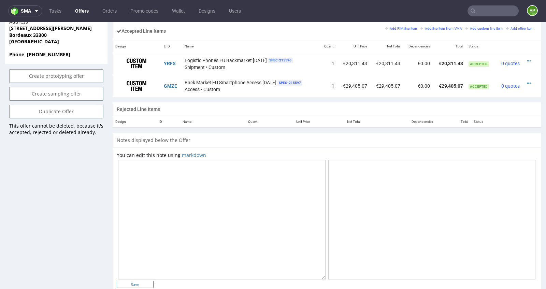
click at [129, 284] on input "Save" at bounding box center [135, 284] width 37 height 7
type input "In progress..."
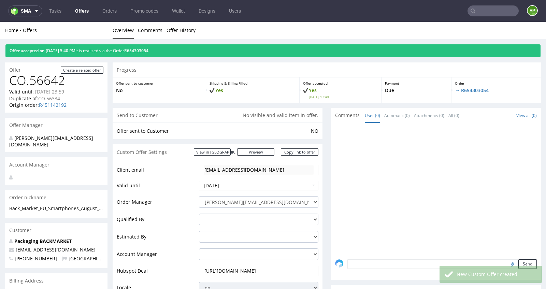
scroll to position [0, 0]
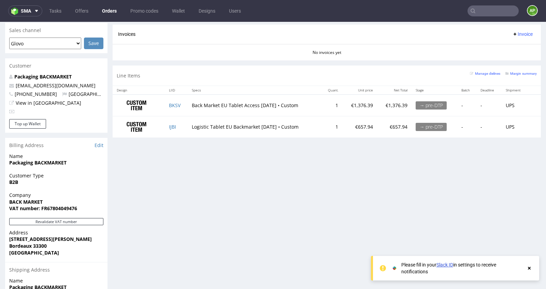
scroll to position [297, 0]
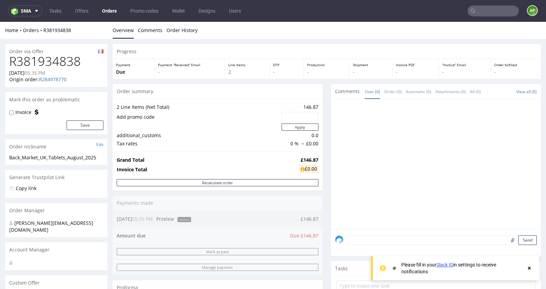
click at [114, 13] on link "Orders" at bounding box center [109, 10] width 23 height 11
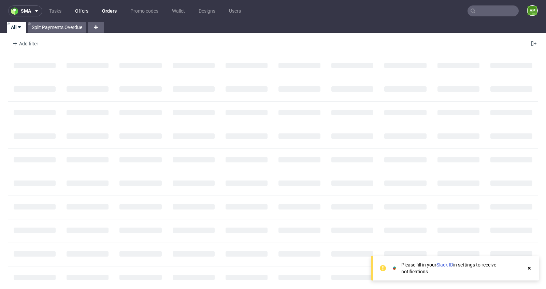
click at [88, 11] on link "Offers" at bounding box center [81, 10] width 21 height 11
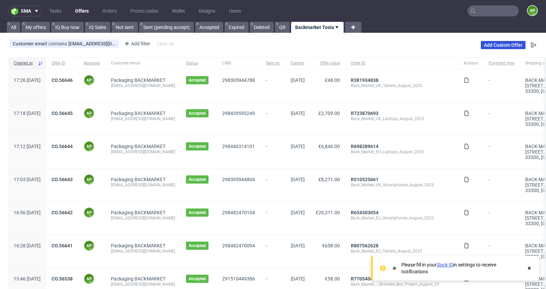
click at [490, 46] on link "Add Custom Offer" at bounding box center [502, 45] width 45 height 8
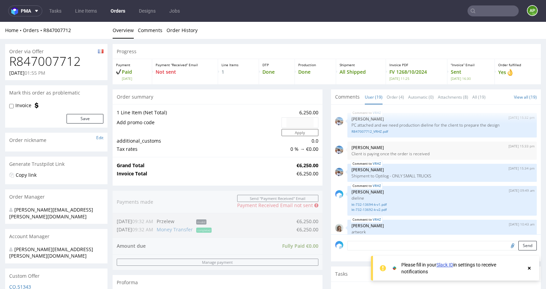
scroll to position [498, 0]
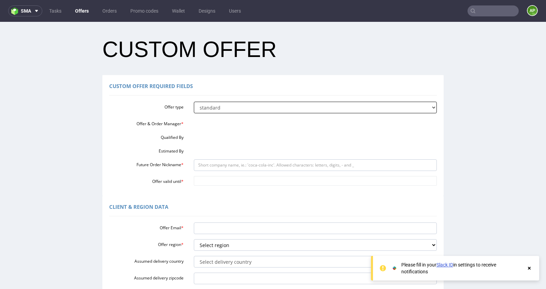
click at [246, 110] on select "standard prototyping sampling" at bounding box center [315, 108] width 243 height 12
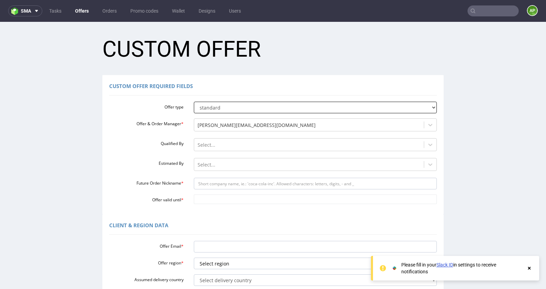
click at [194, 102] on select "standard prototyping sampling" at bounding box center [315, 108] width 243 height 12
click at [228, 143] on div at bounding box center [308, 145] width 223 height 8
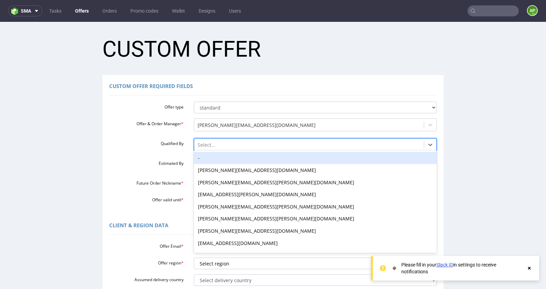
click at [228, 143] on div at bounding box center [308, 145] width 223 height 8
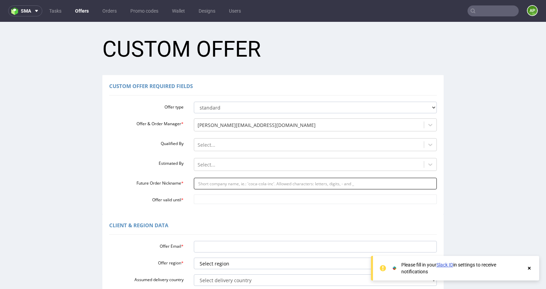
click at [218, 182] on input "Future Order Nickname *" at bounding box center [315, 184] width 243 height 12
click at [217, 183] on input "Future Order Nickname *" at bounding box center [315, 184] width 243 height 12
paste input "httpsapp-eu1hubspotcomcontacts25600958record0-3300176839906"
type input "p"
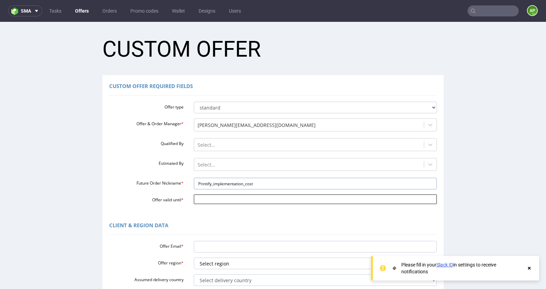
type input "Printify_implementation_cost"
click at [229, 202] on input "Offer valid until *" at bounding box center [315, 199] width 243 height 10
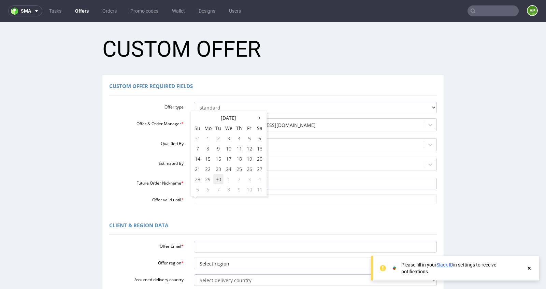
click at [218, 178] on td "30" at bounding box center [218, 179] width 10 height 10
type input "[DATE]"
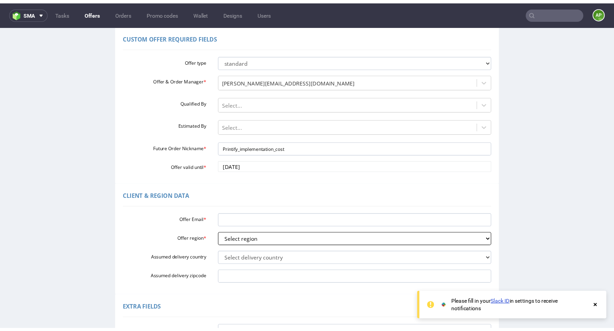
scroll to position [62, 0]
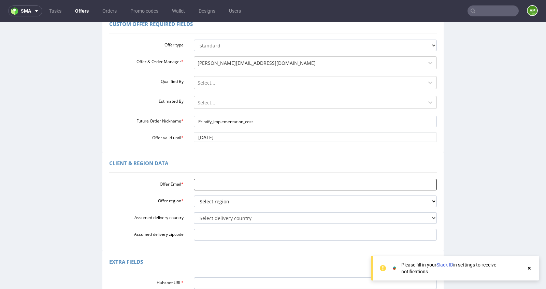
click at [209, 188] on input "Offer Email *" at bounding box center [315, 185] width 243 height 12
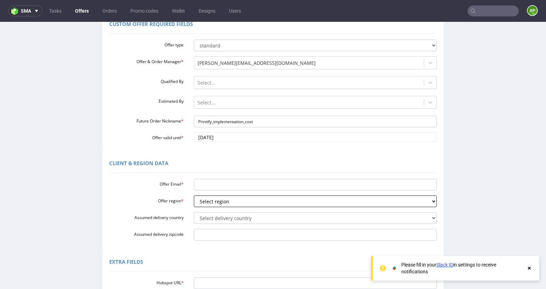
click at [215, 198] on select "Select region eu gb de pl fr it es" at bounding box center [315, 201] width 243 height 12
select select "eu"
click at [194, 195] on select "Select region eu gb de pl fr it es" at bounding box center [315, 201] width 243 height 12
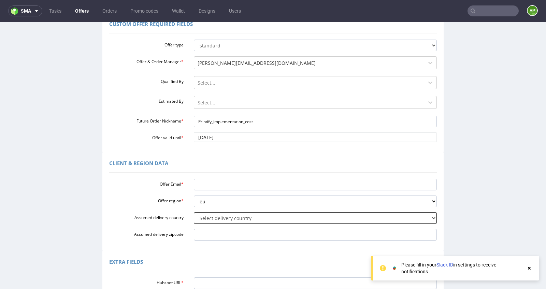
click at [209, 215] on select "Select delivery country [GEOGRAPHIC_DATA] [GEOGRAPHIC_DATA] [GEOGRAPHIC_DATA] […" at bounding box center [315, 218] width 243 height 12
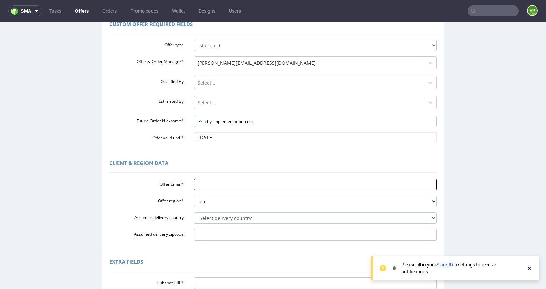
click at [216, 184] on input "Offer Email *" at bounding box center [315, 185] width 243 height 12
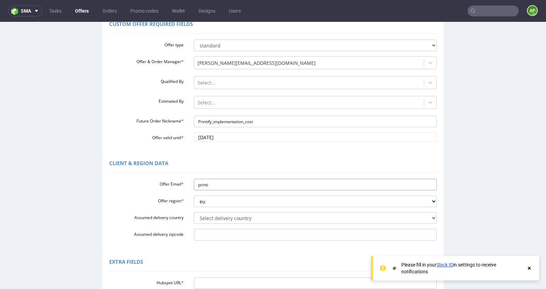
type input "printif"
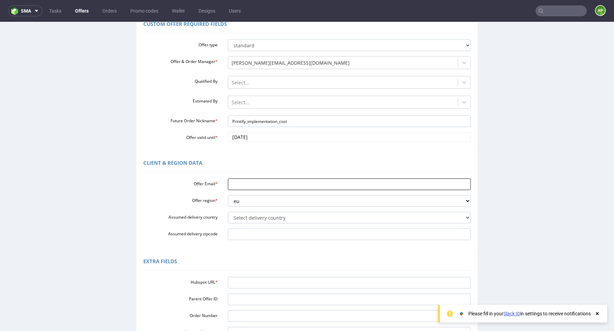
paste input "[EMAIL_ADDRESS][DOMAIN_NAME]"
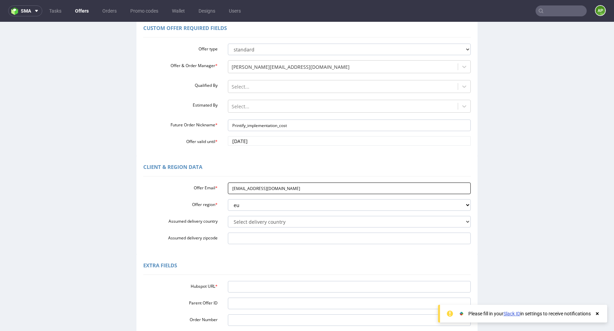
scroll to position [57, 0]
type input "[EMAIL_ADDRESS][DOMAIN_NAME]"
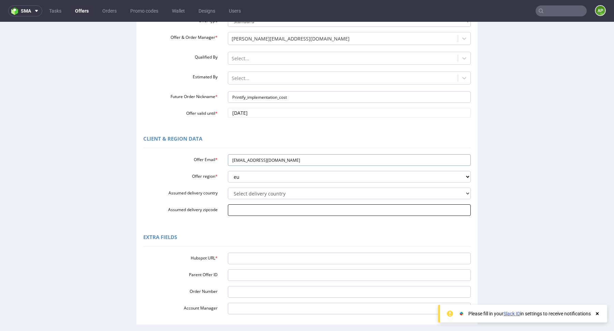
scroll to position [87, 0]
click at [242, 255] on input "Hubspot URL *" at bounding box center [349, 258] width 243 height 12
paste input "[URL][DOMAIN_NAME]"
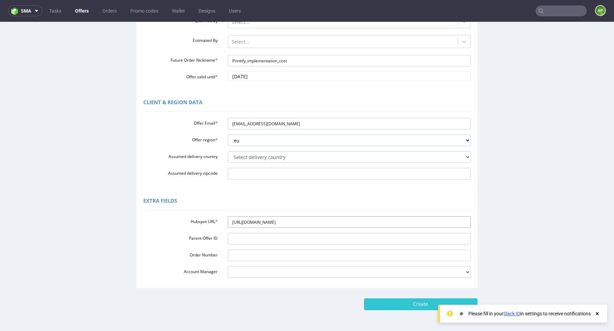
scroll to position [125, 0]
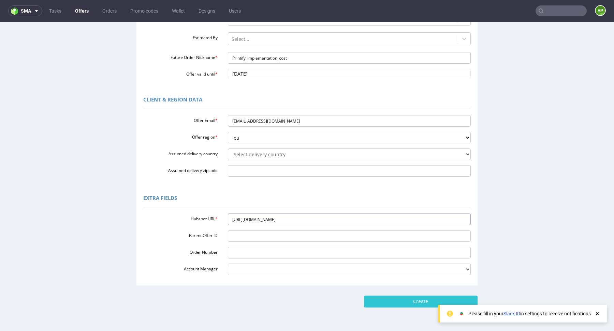
type input "[URL][DOMAIN_NAME]"
click at [545, 288] on icon at bounding box center [597, 313] width 6 height 5
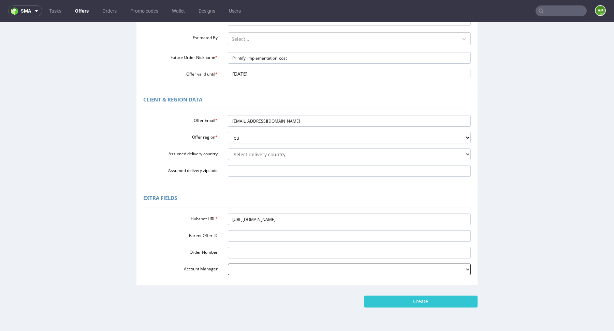
click at [236, 266] on select "[PERSON_NAME][EMAIL_ADDRESS][DOMAIN_NAME] [PERSON_NAME][DOMAIN_NAME][EMAIL_ADDR…" at bounding box center [349, 270] width 243 height 12
click at [228, 264] on select "[PERSON_NAME][EMAIL_ADDRESS][DOMAIN_NAME] [PERSON_NAME][DOMAIN_NAME][EMAIL_ADDR…" at bounding box center [349, 270] width 243 height 12
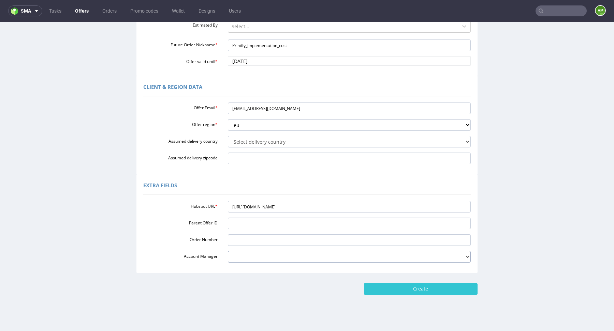
scroll to position [145, 0]
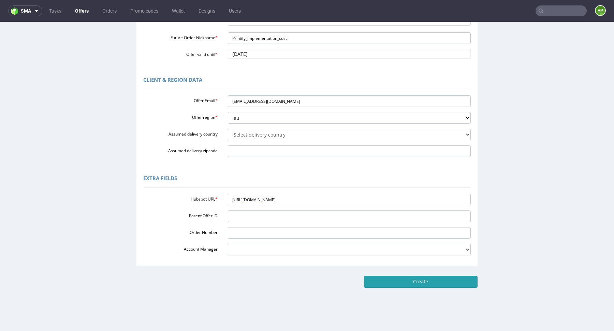
click at [447, 277] on input "Create" at bounding box center [421, 282] width 114 height 12
type input "Please wait..."
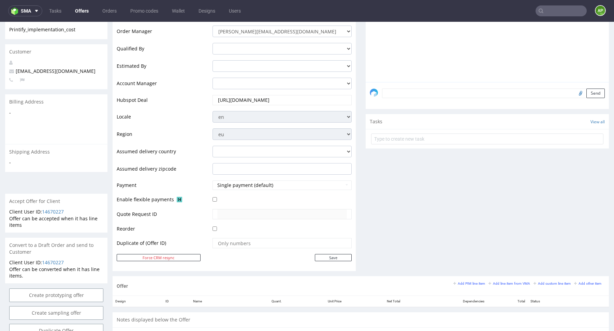
scroll to position [273, 0]
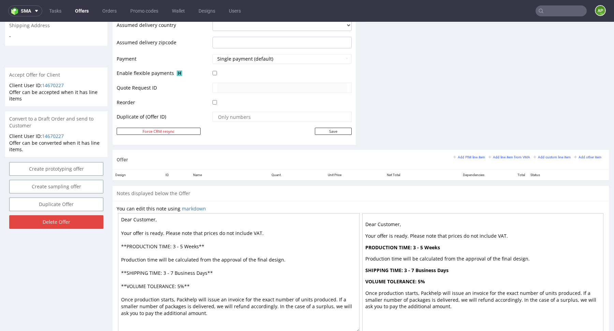
click at [280, 278] on textarea "Dear Customer, Your offer is ready. Please note that prices do not include VAT.…" at bounding box center [238, 272] width 241 height 119
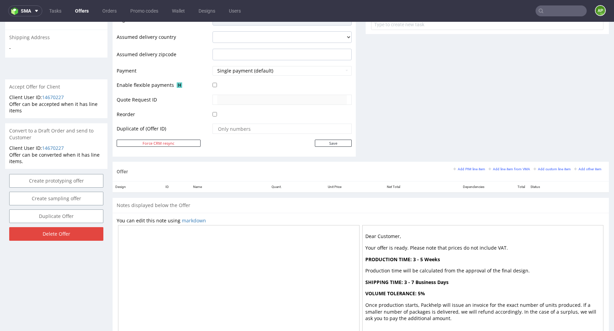
scroll to position [269, 0]
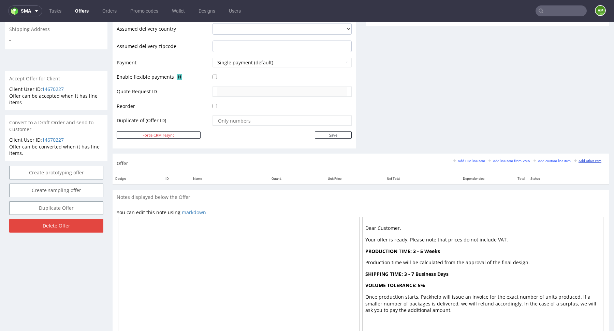
click at [545, 159] on small "Add other item" at bounding box center [587, 161] width 27 height 4
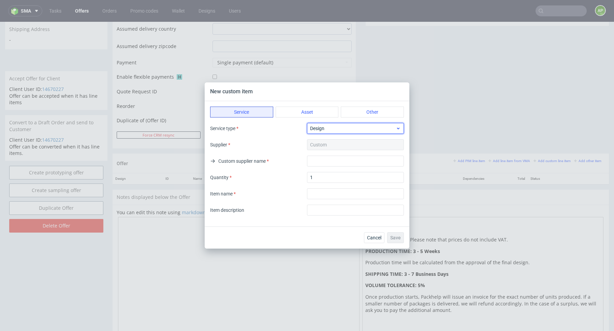
click at [339, 126] on span "Design" at bounding box center [353, 128] width 86 height 7
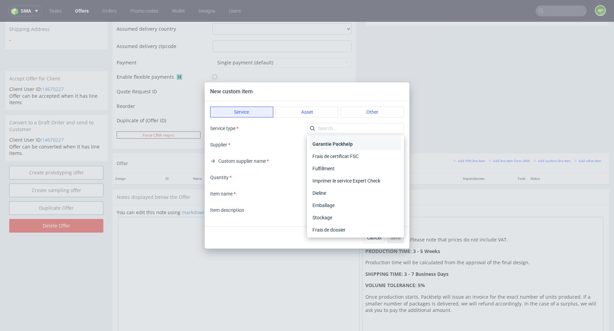
scroll to position [0, 0]
click at [363, 109] on button "Other" at bounding box center [372, 112] width 63 height 11
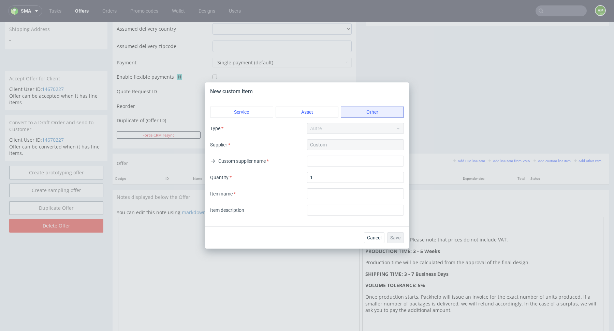
click at [345, 129] on div "Type Autre" at bounding box center [307, 128] width 194 height 11
click at [327, 159] on input "text" at bounding box center [355, 161] width 97 height 11
type input "-"
type input "C"
type input "-"
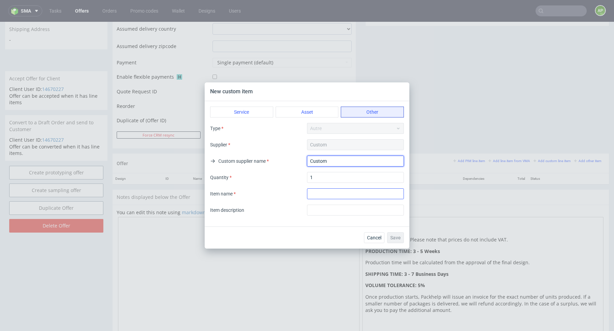
type input "Custom"
click at [339, 195] on input "textarea" at bounding box center [355, 194] width 97 height 11
type input "O"
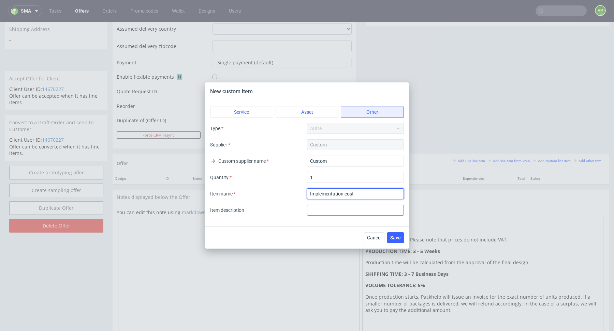
type input "Implementation cost"
click at [353, 211] on input "text" at bounding box center [355, 210] width 97 height 11
click at [364, 178] on input "1" at bounding box center [355, 177] width 97 height 11
click at [392, 238] on span "Save" at bounding box center [395, 238] width 11 height 5
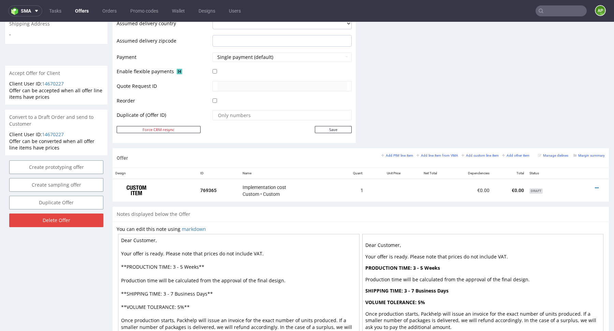
scroll to position [321, 0]
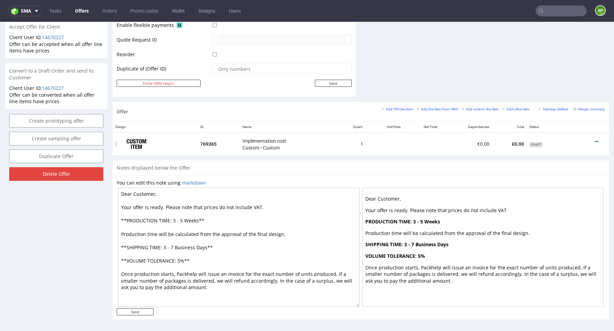
click at [545, 139] on icon at bounding box center [597, 141] width 4 height 5
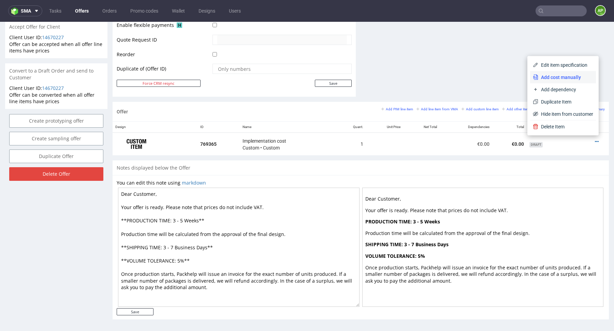
click at [545, 79] on span "Add cost manually" at bounding box center [565, 77] width 55 height 7
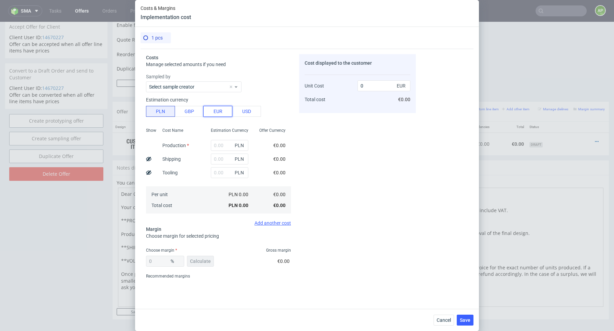
click at [218, 117] on button "EUR" at bounding box center [217, 111] width 29 height 11
click at [219, 143] on input "text" at bounding box center [230, 145] width 38 height 11
type input "1"
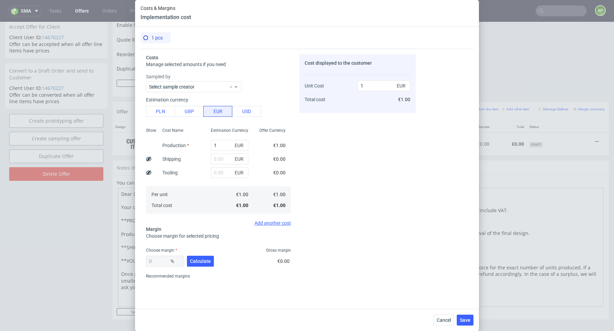
click at [338, 165] on div "Cost displayed to the customer Unit Cost Total cost 1 EUR €1.00" at bounding box center [357, 168] width 117 height 228
drag, startPoint x: 223, startPoint y: 142, endPoint x: 171, endPoint y: 139, distance: 52.3
click at [174, 140] on div "Show Cost Name Production Shipping Tooling Per unit Total cost Estimation Curre…" at bounding box center [218, 170] width 145 height 90
type input "0"
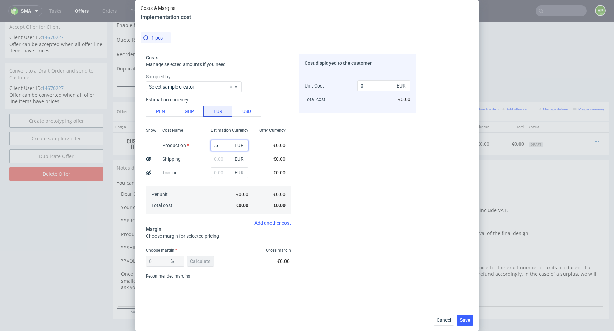
type input "0.5"
click at [195, 259] on span "Calculate" at bounding box center [200, 261] width 21 height 5
type input "69"
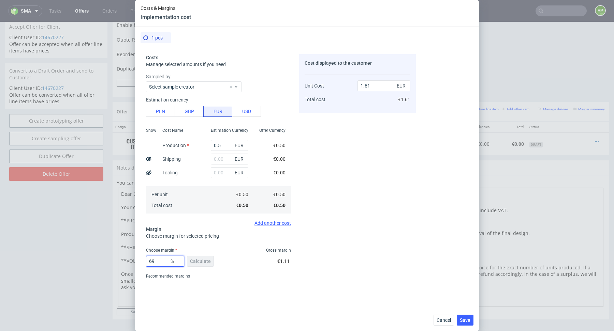
drag, startPoint x: 164, startPoint y: 260, endPoint x: 122, endPoint y: 260, distance: 42.6
click at [144, 260] on div "Costs Manage selected amounts if you need Sampled by Select sample creator Esti…" at bounding box center [277, 165] width 275 height 233
drag, startPoint x: 367, startPoint y: 83, endPoint x: 312, endPoint y: 81, distance: 54.3
click at [312, 81] on div "Unit Cost Total cost 1.61 EUR €1.61" at bounding box center [357, 90] width 106 height 36
type input "1"
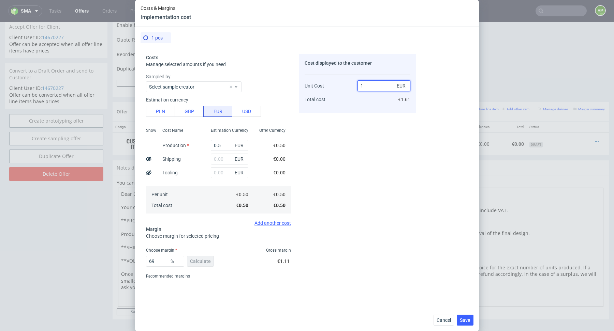
type input "50"
type input "16"
type input "96.875"
type input "160"
type input "99.6875"
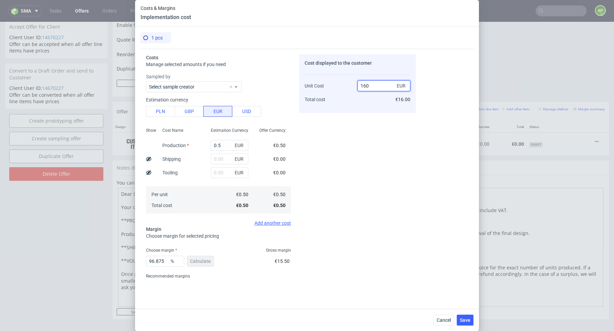
type input "1600"
type input "99.96875"
type input "16000"
type input "99.996875"
type input "16000"
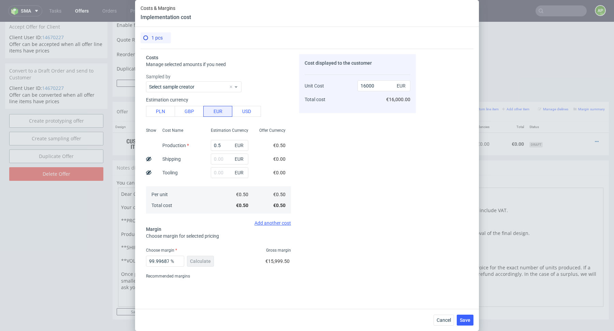
click at [414, 150] on div "Cost displayed to the customer Unit Cost Total cost 16000 EUR €16,000.00" at bounding box center [357, 168] width 117 height 228
click at [227, 148] on input "0.5" at bounding box center [230, 145] width 38 height 11
type input "0.1"
type input "3200"
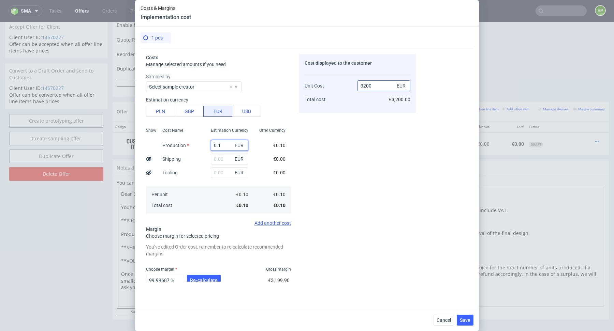
type input "0.1"
drag, startPoint x: 375, startPoint y: 87, endPoint x: 304, endPoint y: 85, distance: 71.0
click at [305, 85] on div "Unit Cost Total cost 3200 EUR €3,200.00" at bounding box center [357, 90] width 106 height 36
type input "1"
type input "90"
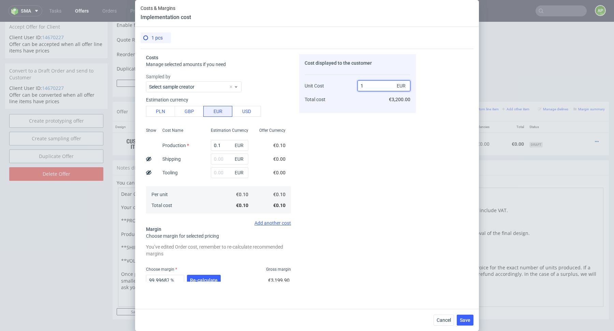
type input "16"
type input "99.375"
type input "16000"
type input "99.999375"
type input "16000"
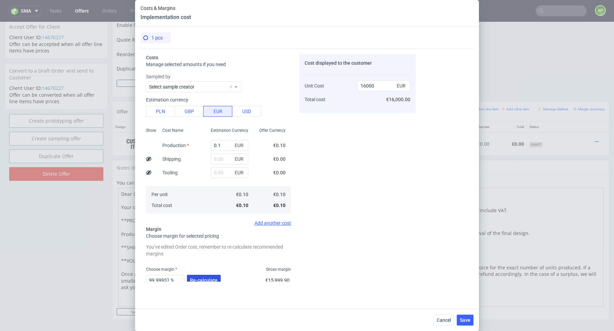
click at [210, 278] on span "Re-calculate" at bounding box center [204, 280] width 28 height 5
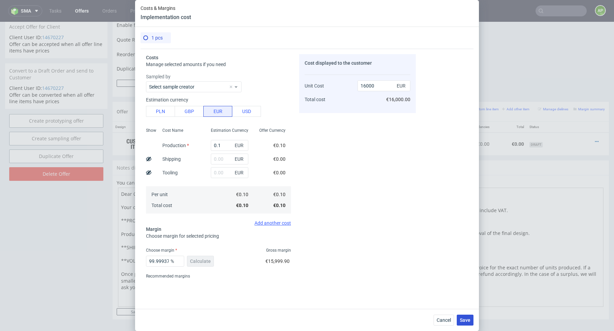
click at [461, 288] on span "Save" at bounding box center [465, 320] width 11 height 5
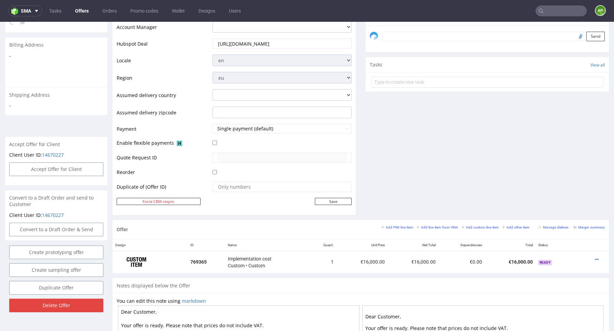
scroll to position [322, 0]
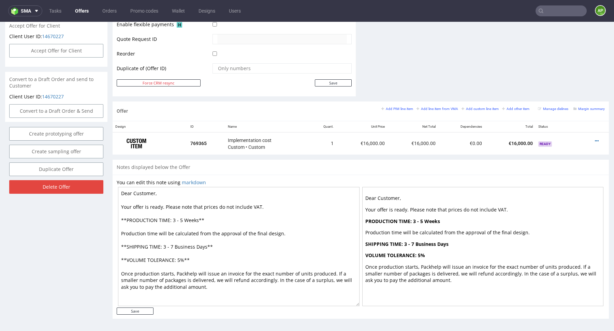
click at [234, 220] on textarea "Dear Customer, Your offer is ready. Please note that prices do not include VAT.…" at bounding box center [238, 246] width 241 height 119
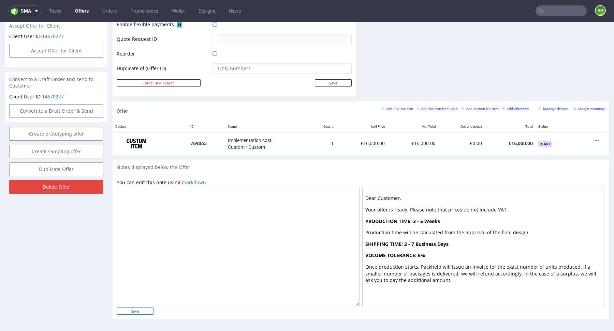
click at [145, 288] on input "Save" at bounding box center [135, 311] width 37 height 7
type input "In progress..."
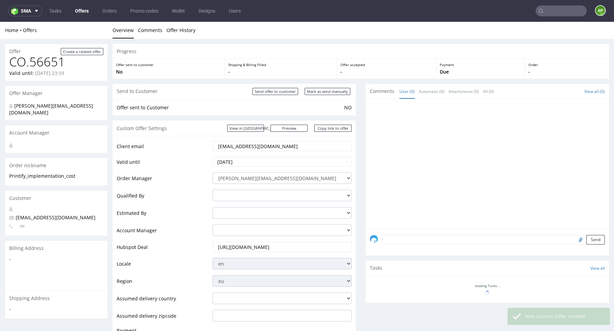
scroll to position [0, 0]
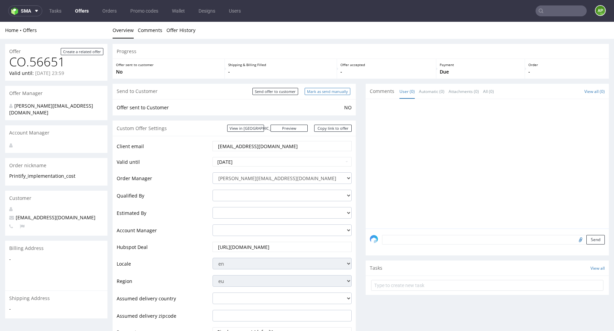
click at [340, 91] on input "Mark as send manually" at bounding box center [327, 91] width 46 height 7
type input "In progress..."
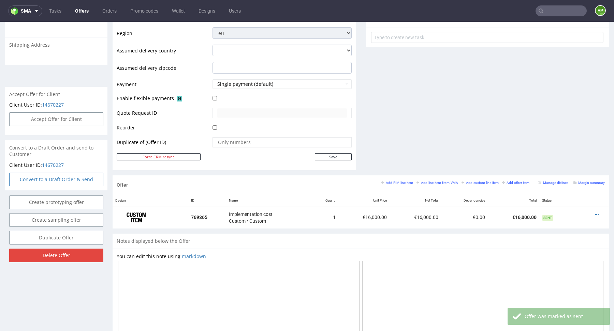
scroll to position [253, 0]
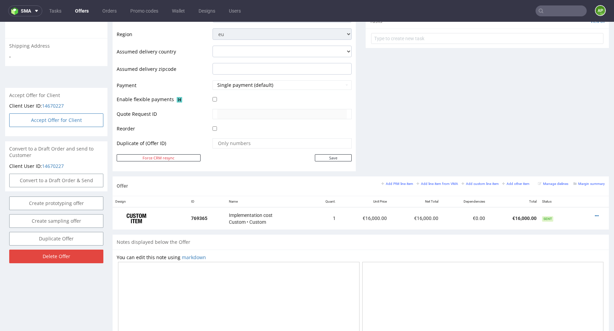
click at [71, 114] on button "Accept Offer for Client" at bounding box center [56, 121] width 94 height 14
select select "135"
select select "1871"
select select "b2b"
select select "135"
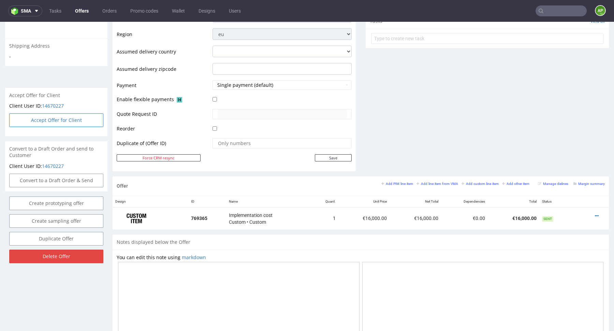
select select "1871"
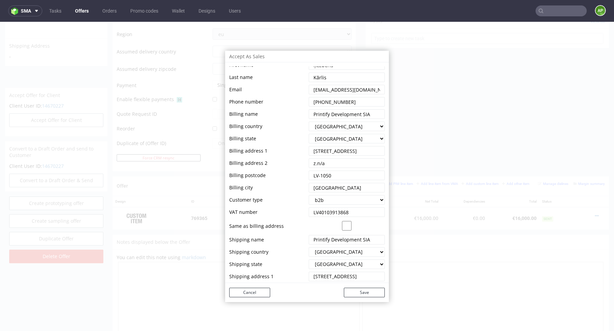
scroll to position [0, 0]
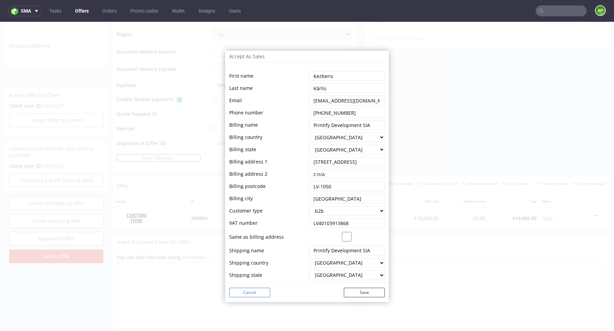
click at [255, 288] on button "Cancel" at bounding box center [249, 293] width 41 height 10
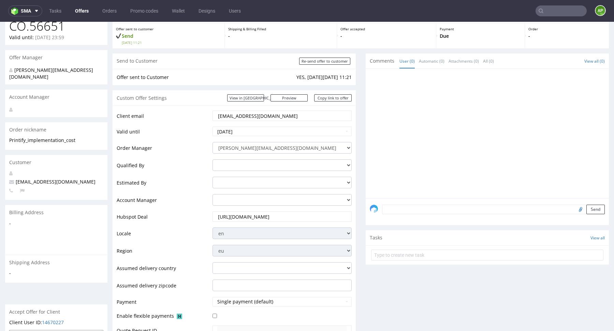
scroll to position [33, 0]
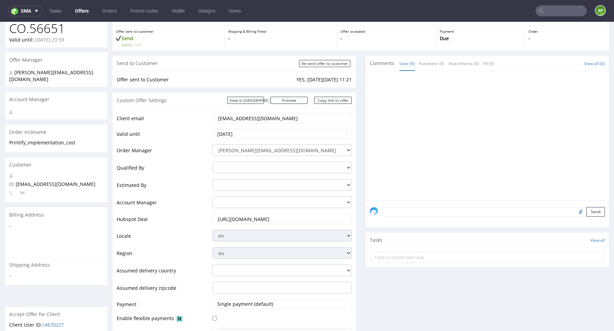
drag, startPoint x: 117, startPoint y: 80, endPoint x: 355, endPoint y: 80, distance: 237.7
click at [355, 81] on div "Progress Offer sent to customer Send [DATE] 11:21 Shipping & Billing Filled - O…" at bounding box center [361, 315] width 496 height 608
click at [395, 99] on div at bounding box center [489, 137] width 239 height 125
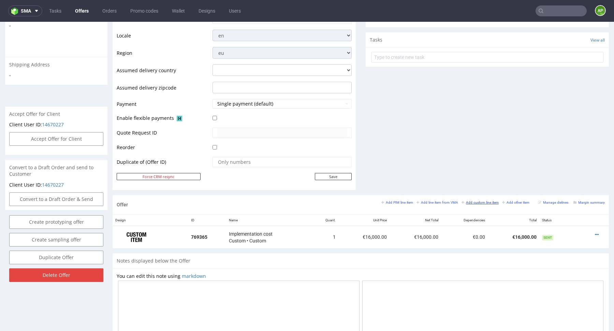
scroll to position [0, 0]
